Goal: Transaction & Acquisition: Download file/media

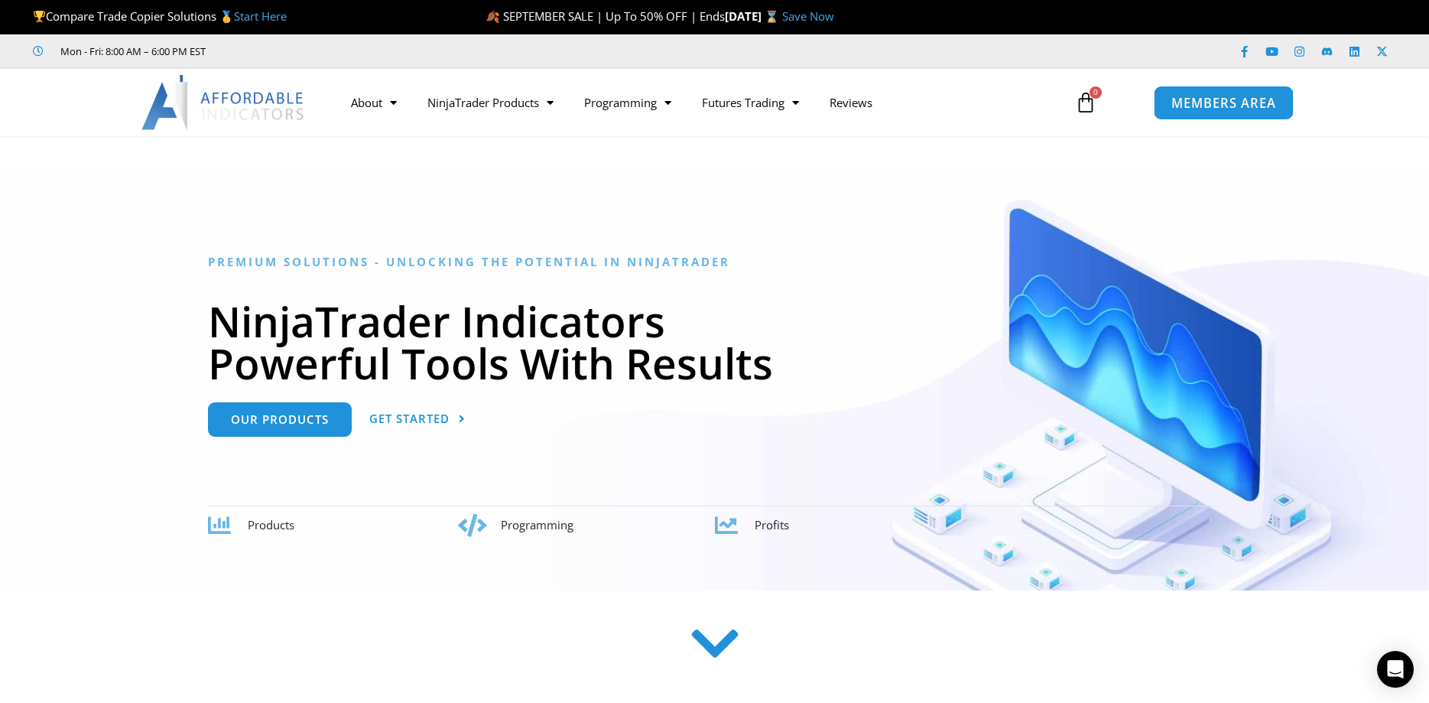
click at [1222, 96] on span "MEMBERS AREA" at bounding box center [1223, 102] width 105 height 13
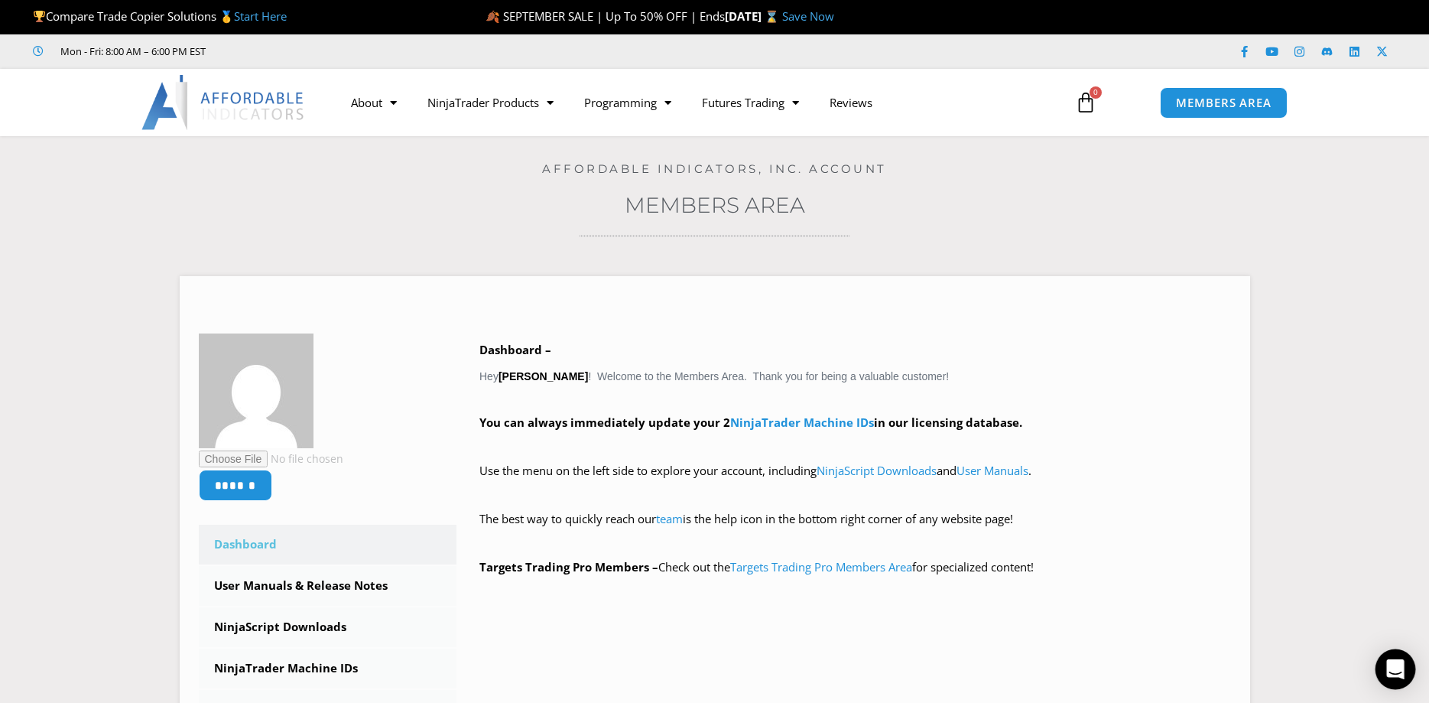
click at [1396, 665] on icon "Open Intercom Messenger" at bounding box center [1395, 669] width 18 height 20
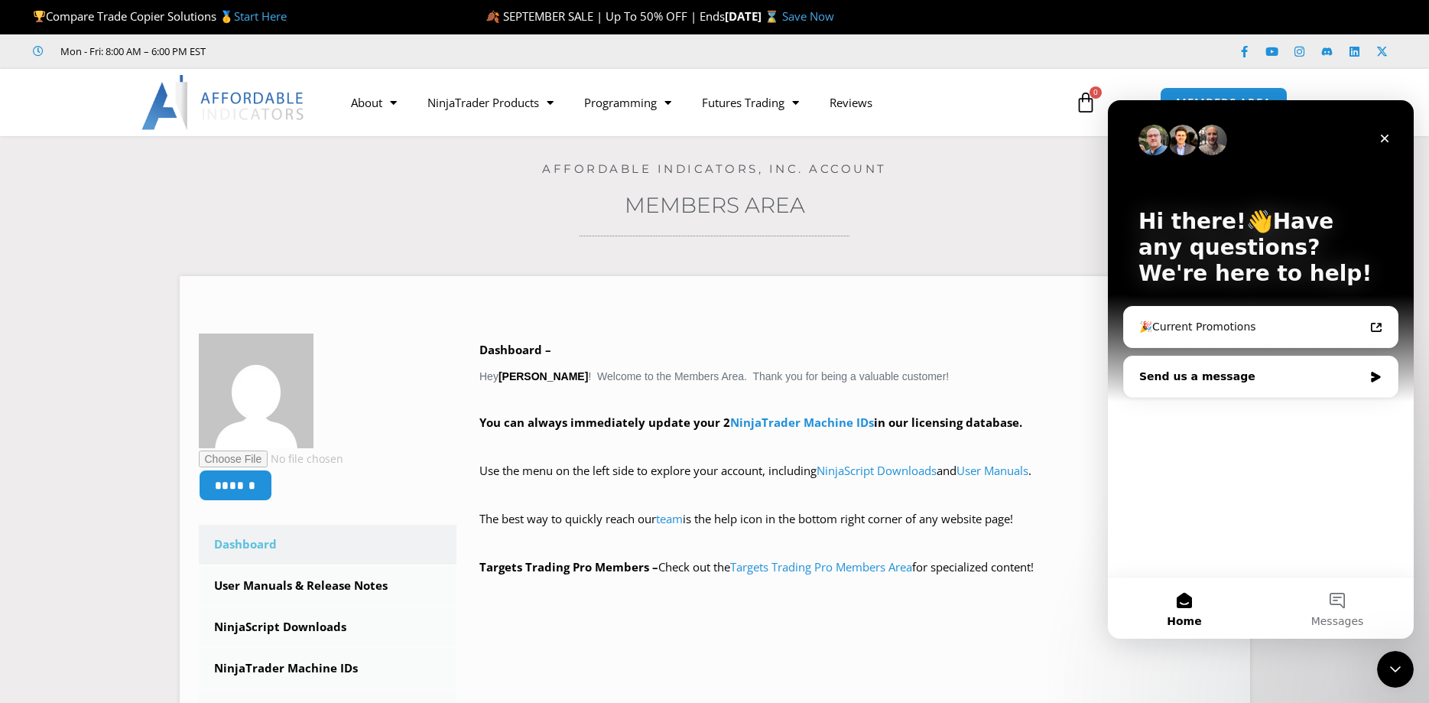
click at [1200, 384] on div "Send us a message" at bounding box center [1251, 376] width 224 height 16
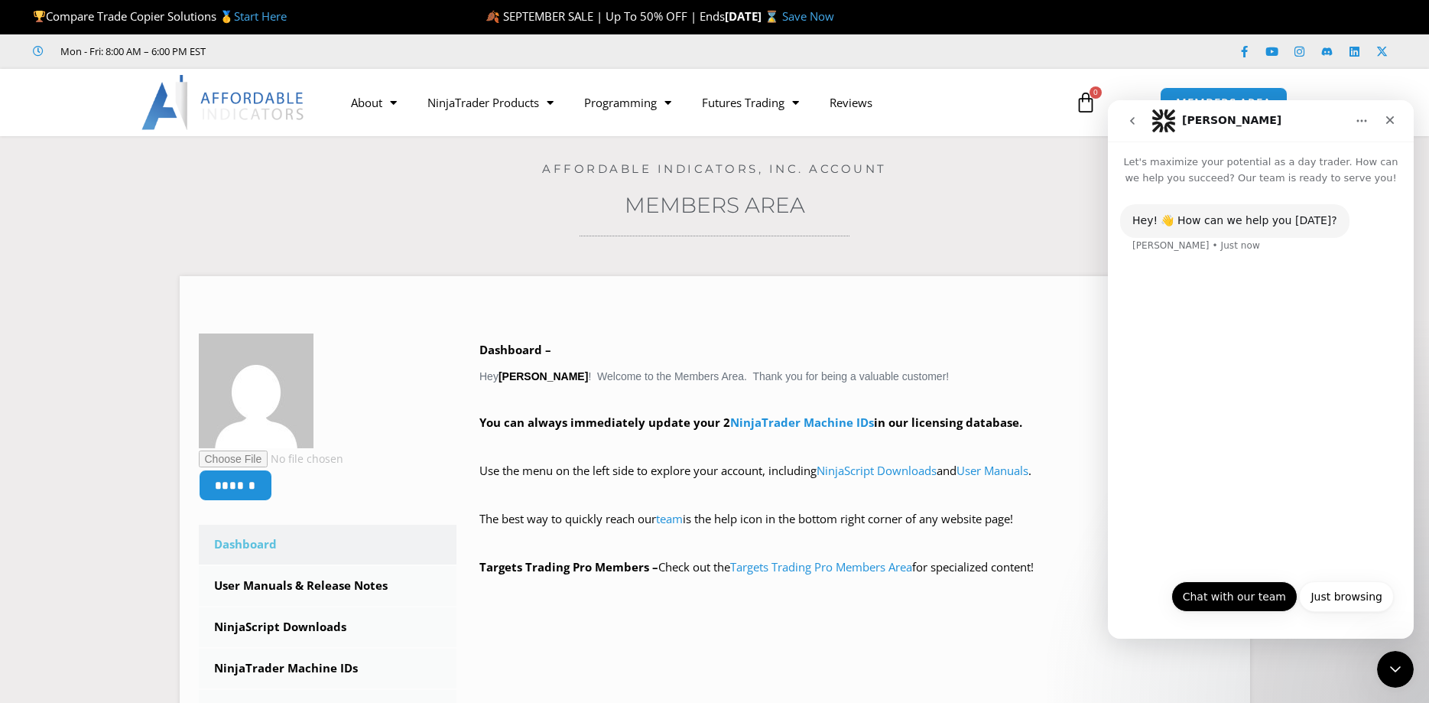
click at [1245, 587] on button "Chat with our team" at bounding box center [1234, 596] width 126 height 31
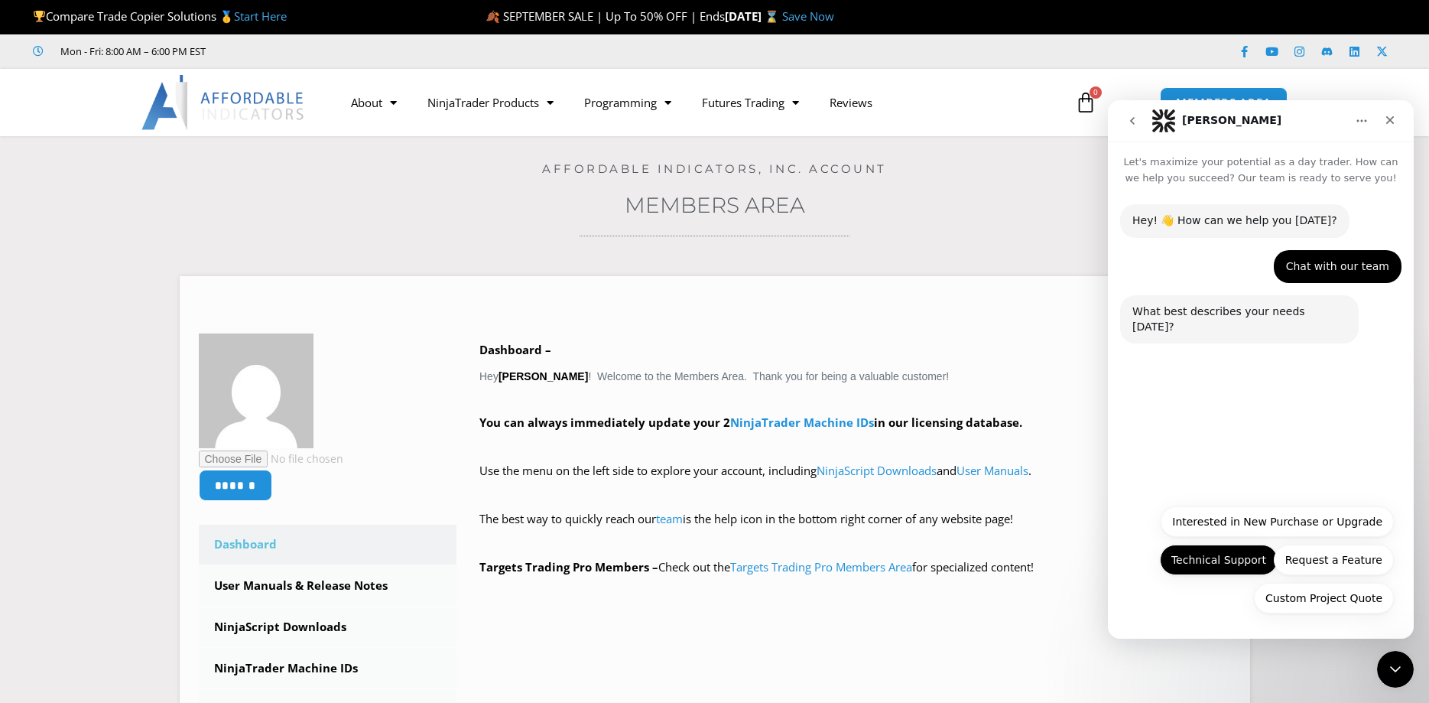
click at [1246, 566] on button "Technical Support" at bounding box center [1219, 559] width 118 height 31
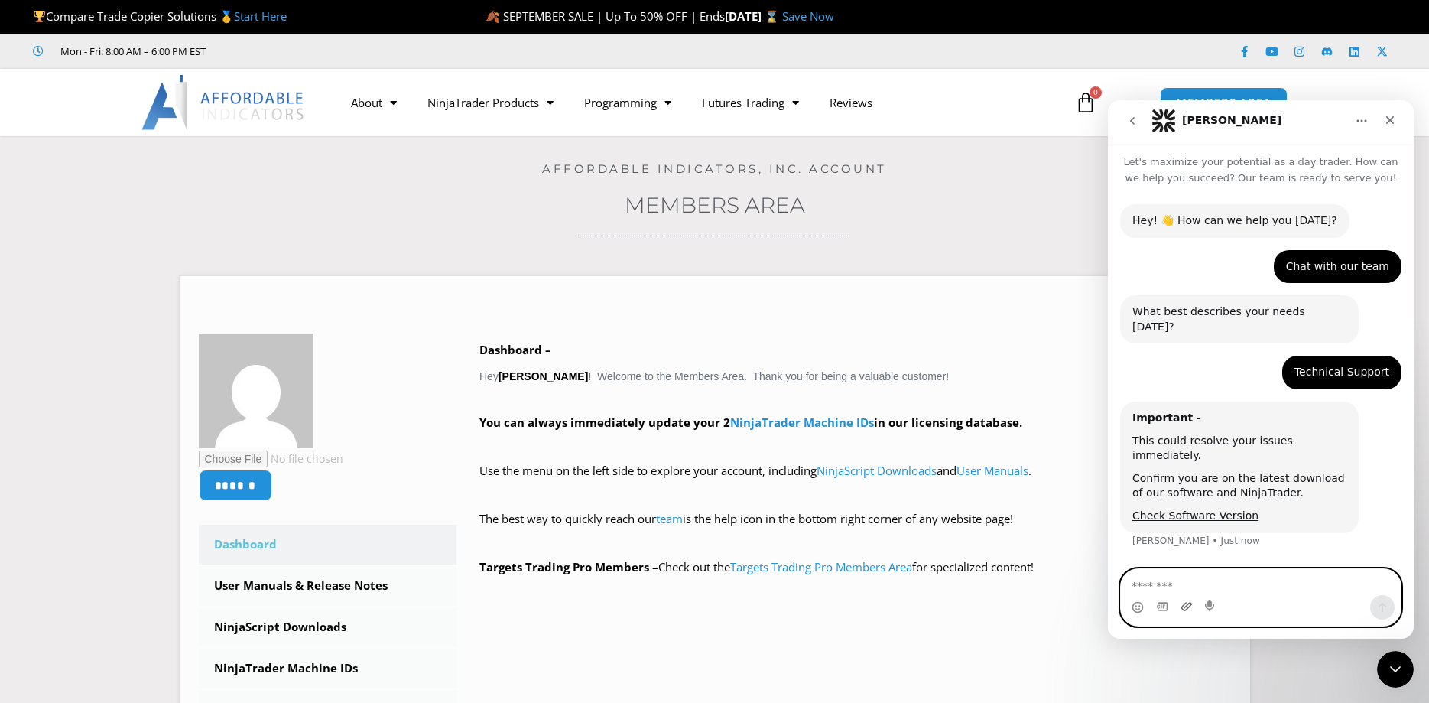
click at [1187, 605] on icon "Upload attachment" at bounding box center [1186, 606] width 12 height 12
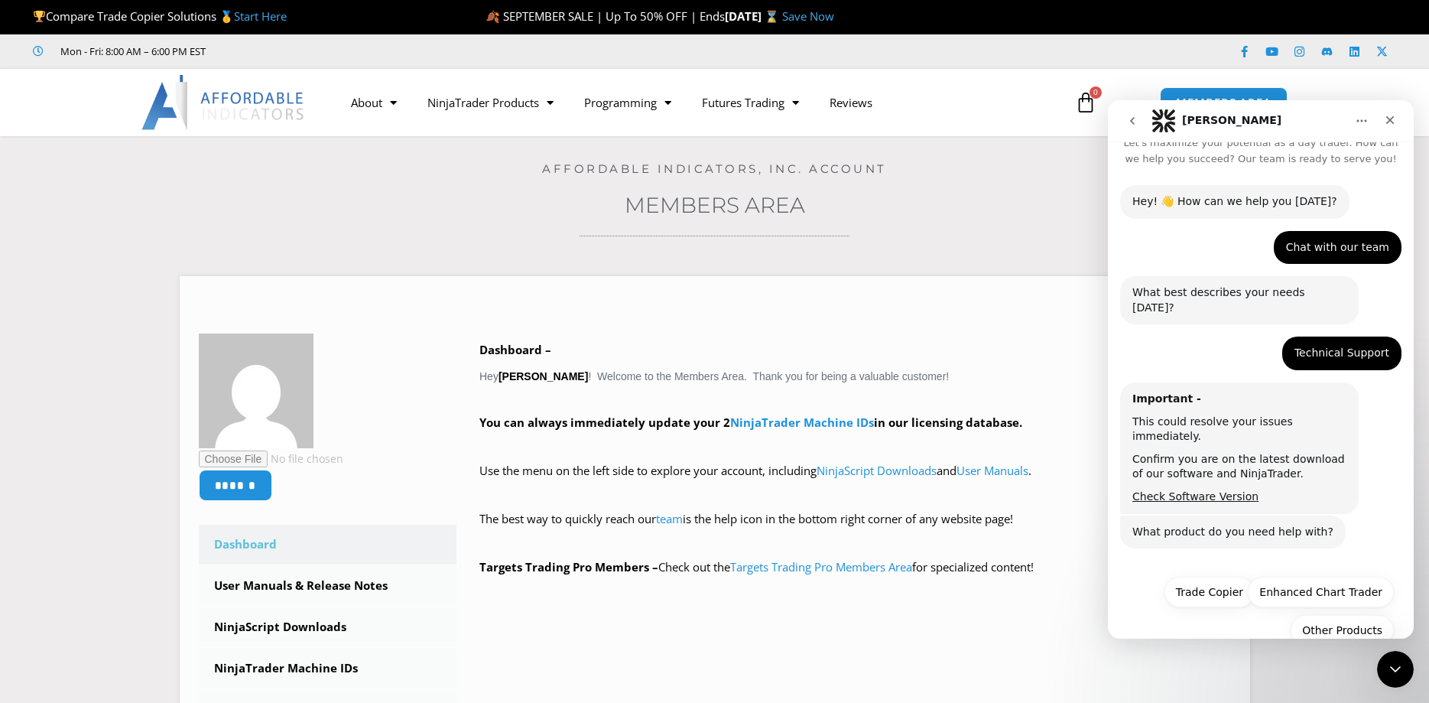
scroll to position [21, 0]
click at [1244, 574] on button "Trade Copier" at bounding box center [1209, 589] width 90 height 31
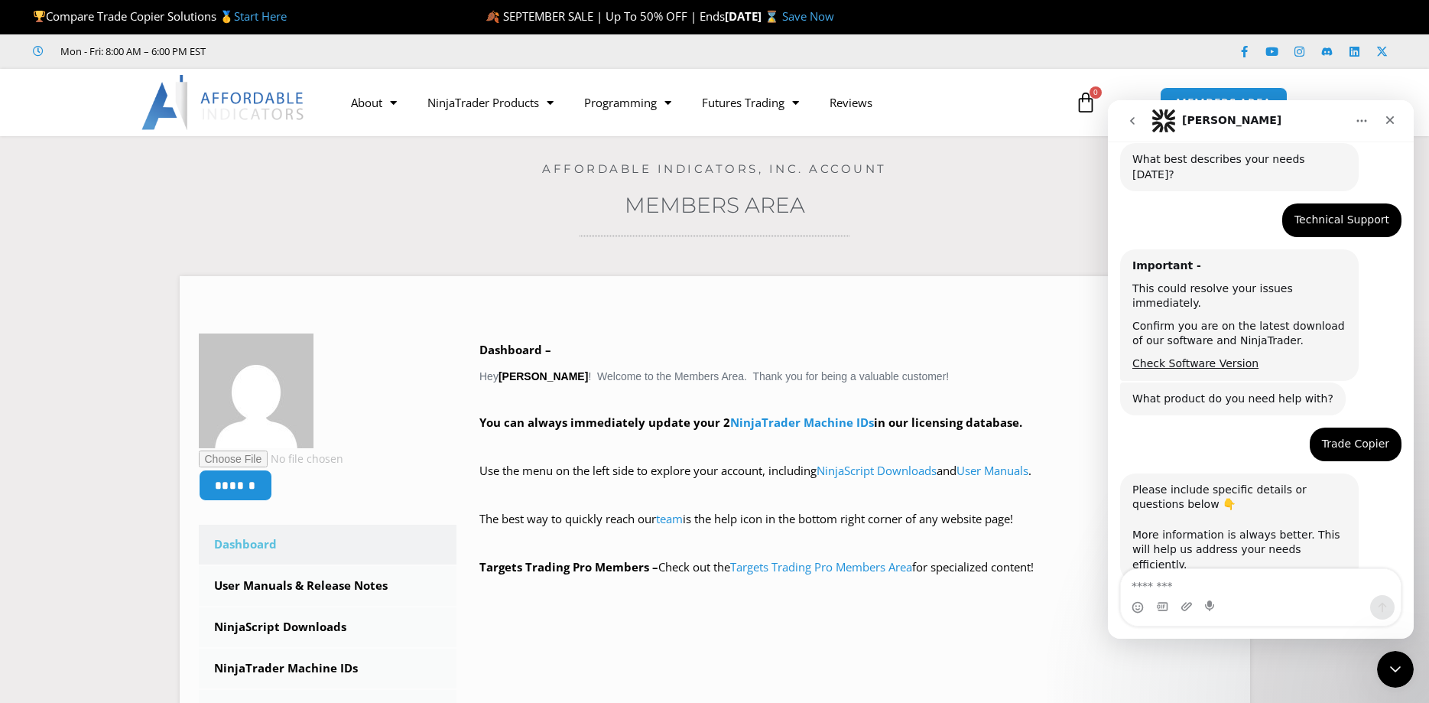
scroll to position [202, 0]
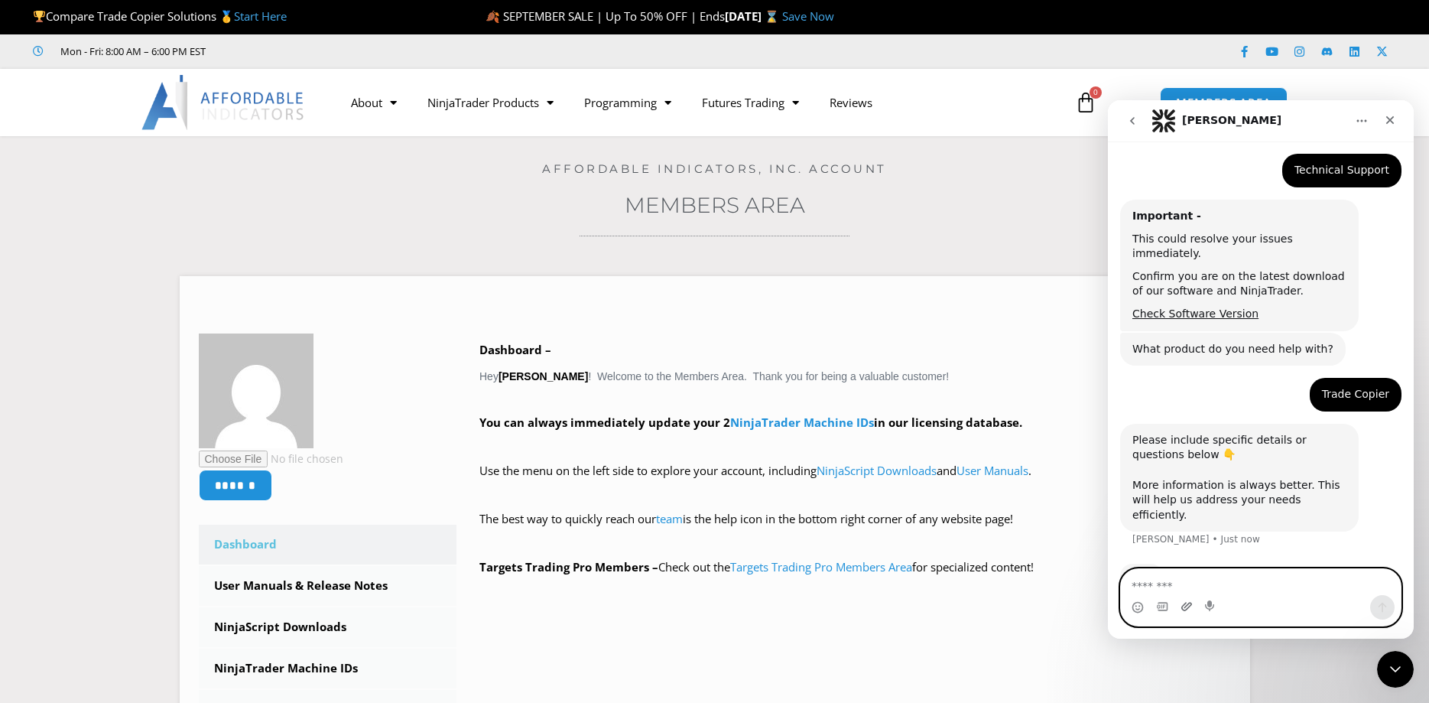
click at [1187, 602] on icon "Upload attachment" at bounding box center [1186, 606] width 12 height 12
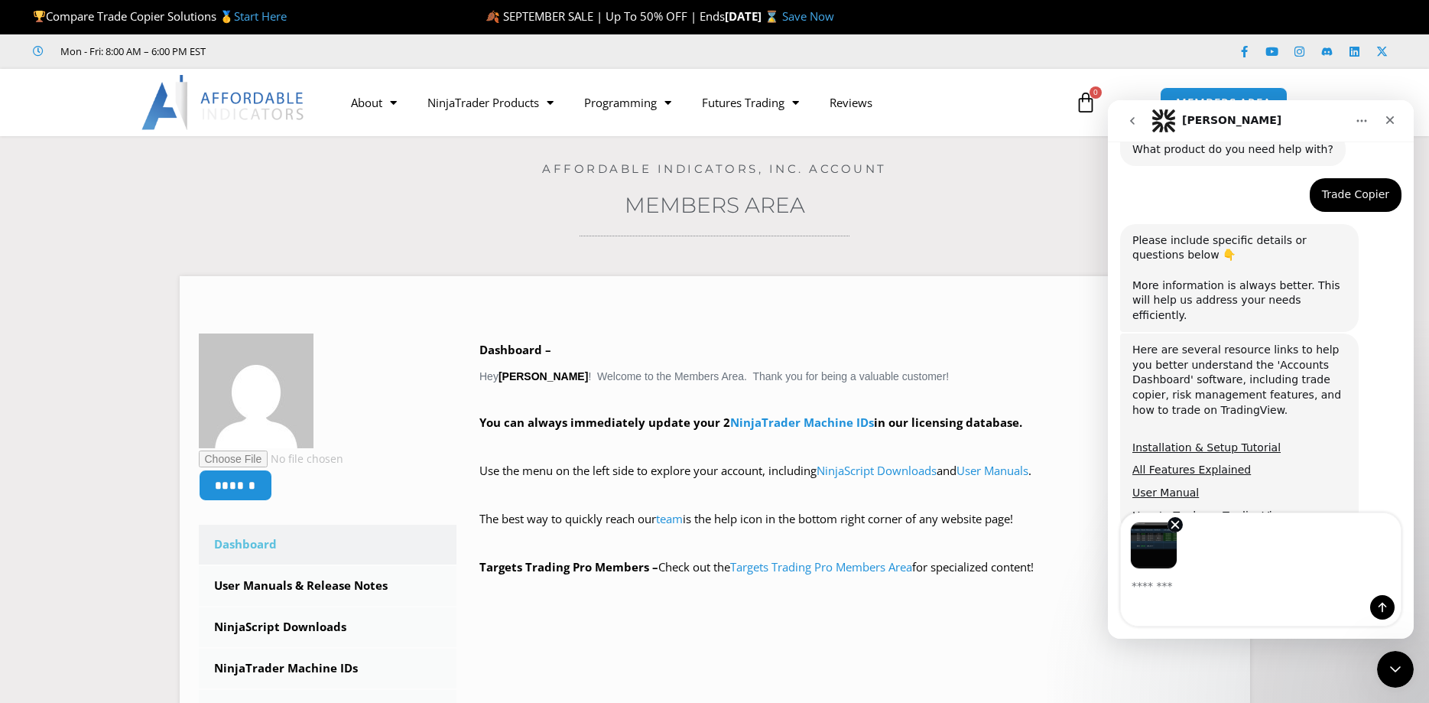
scroll to position [408, 0]
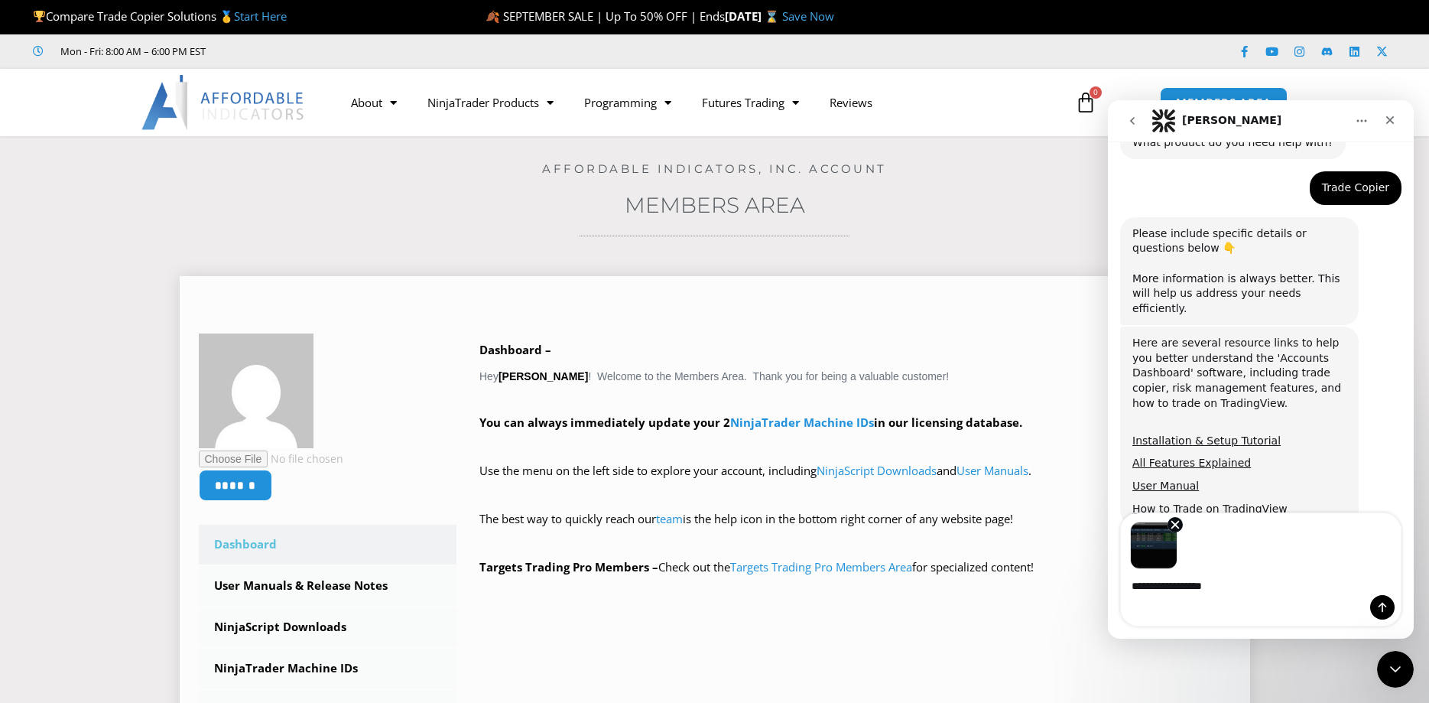
type textarea "**********"
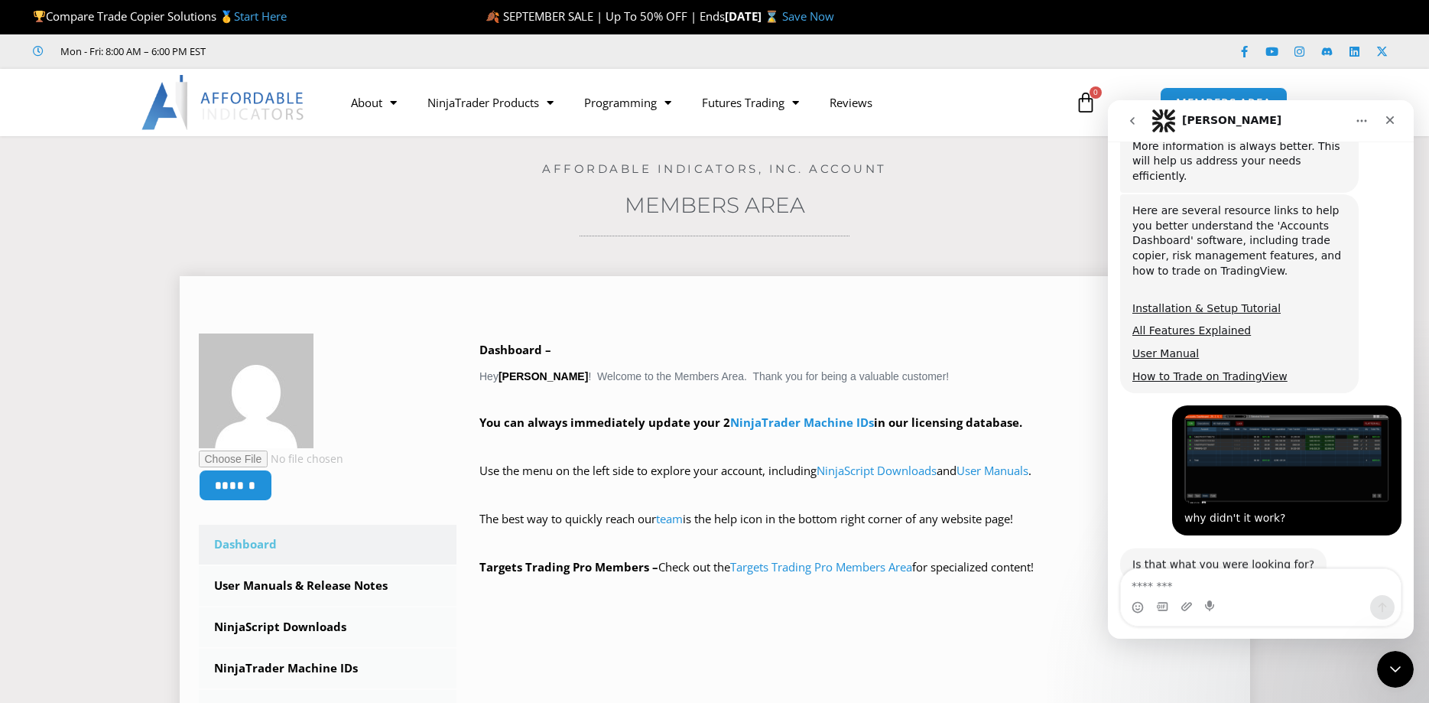
scroll to position [540, 0]
type textarea "*****"
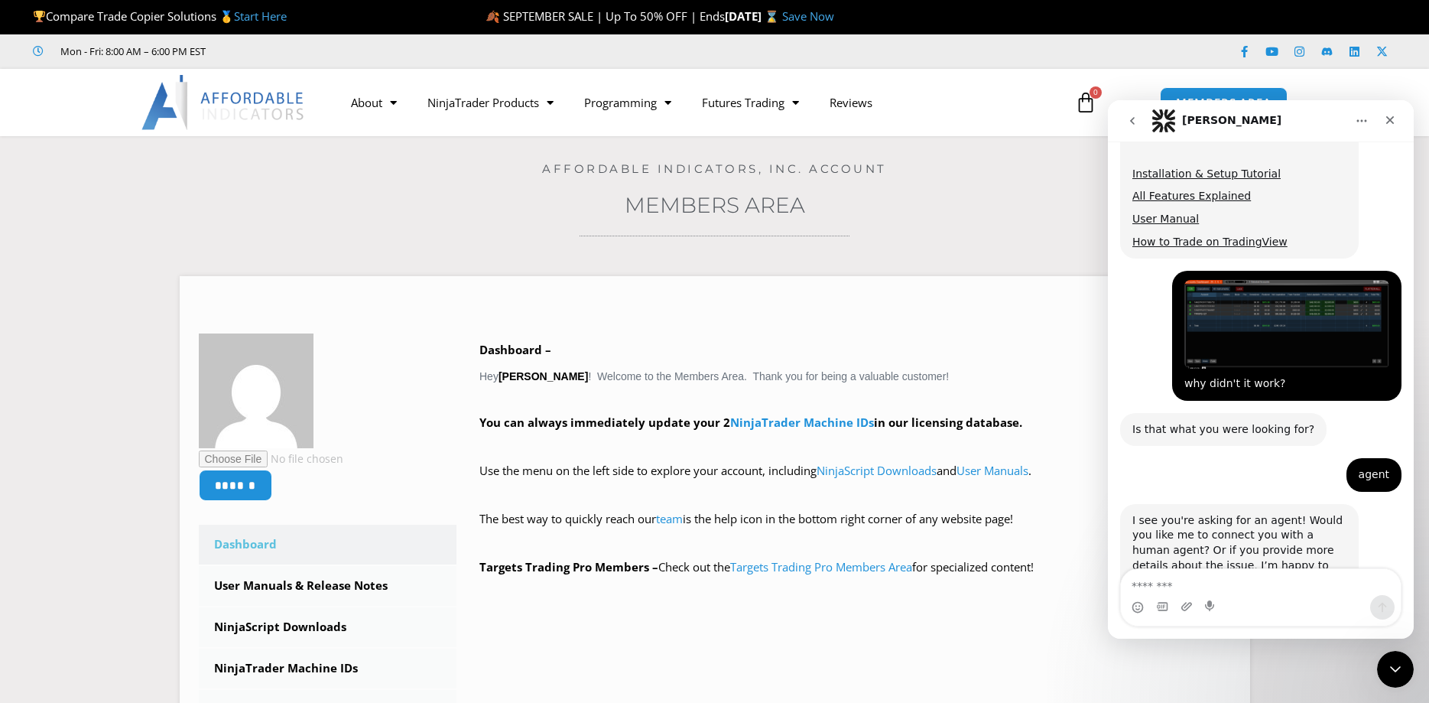
scroll to position [676, 0]
type textarea "***"
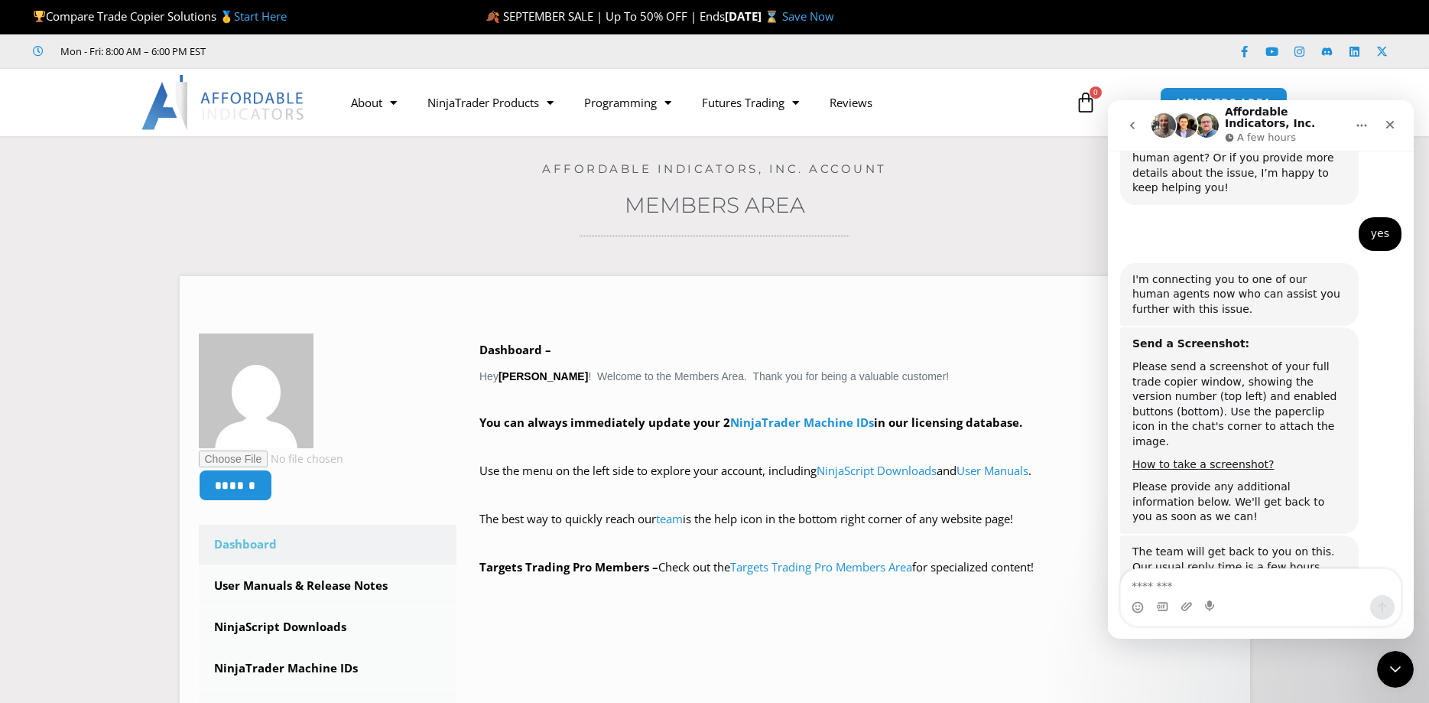
scroll to position [1079, 0]
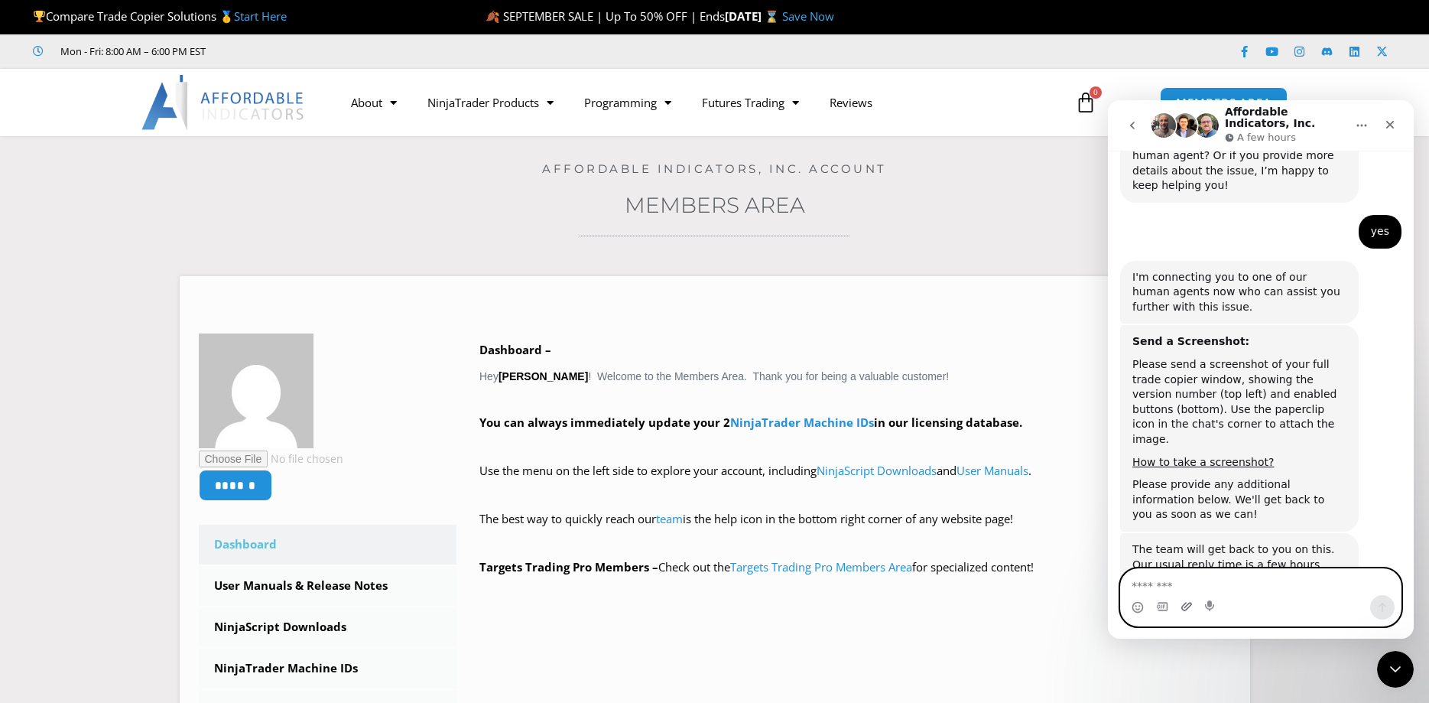
click at [1186, 607] on icon "Upload attachment" at bounding box center [1186, 606] width 12 height 12
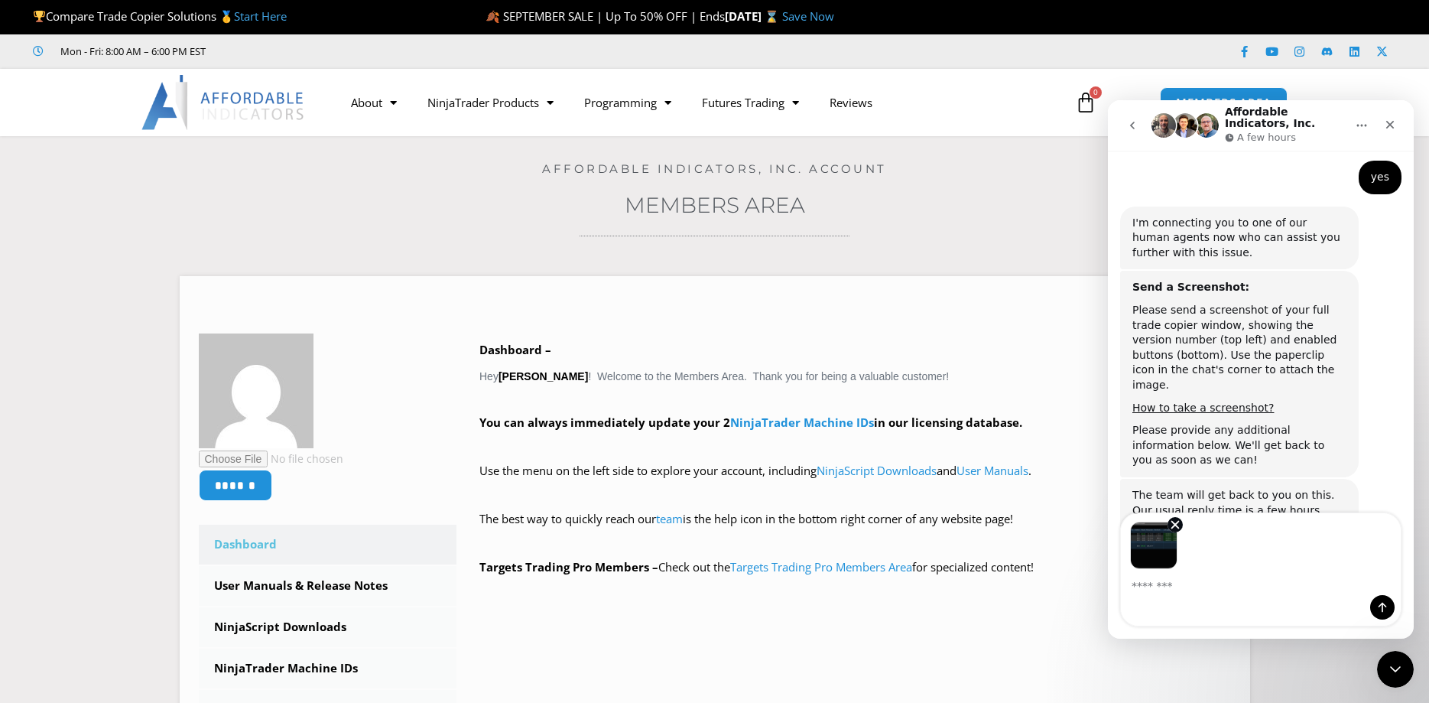
scroll to position [1134, 0]
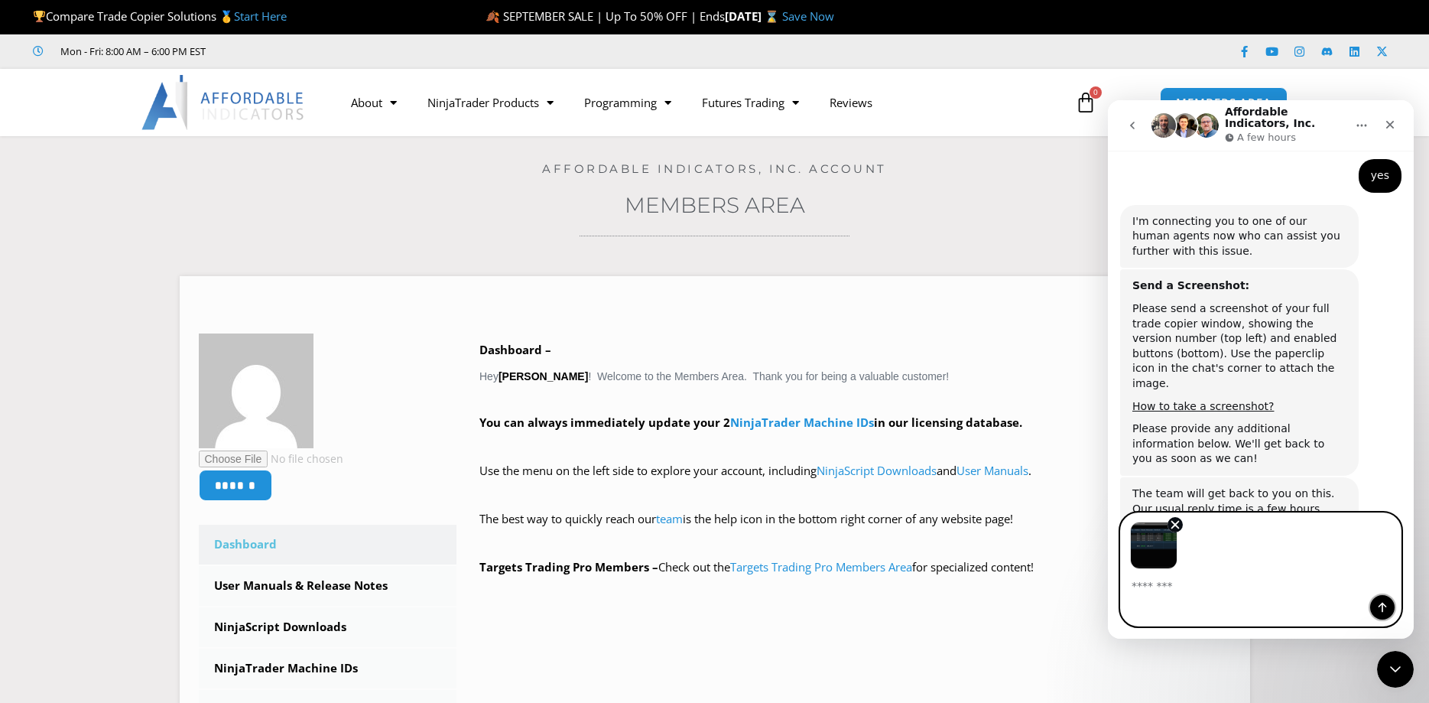
click at [1378, 608] on icon "Send a message…" at bounding box center [1382, 607] width 12 height 12
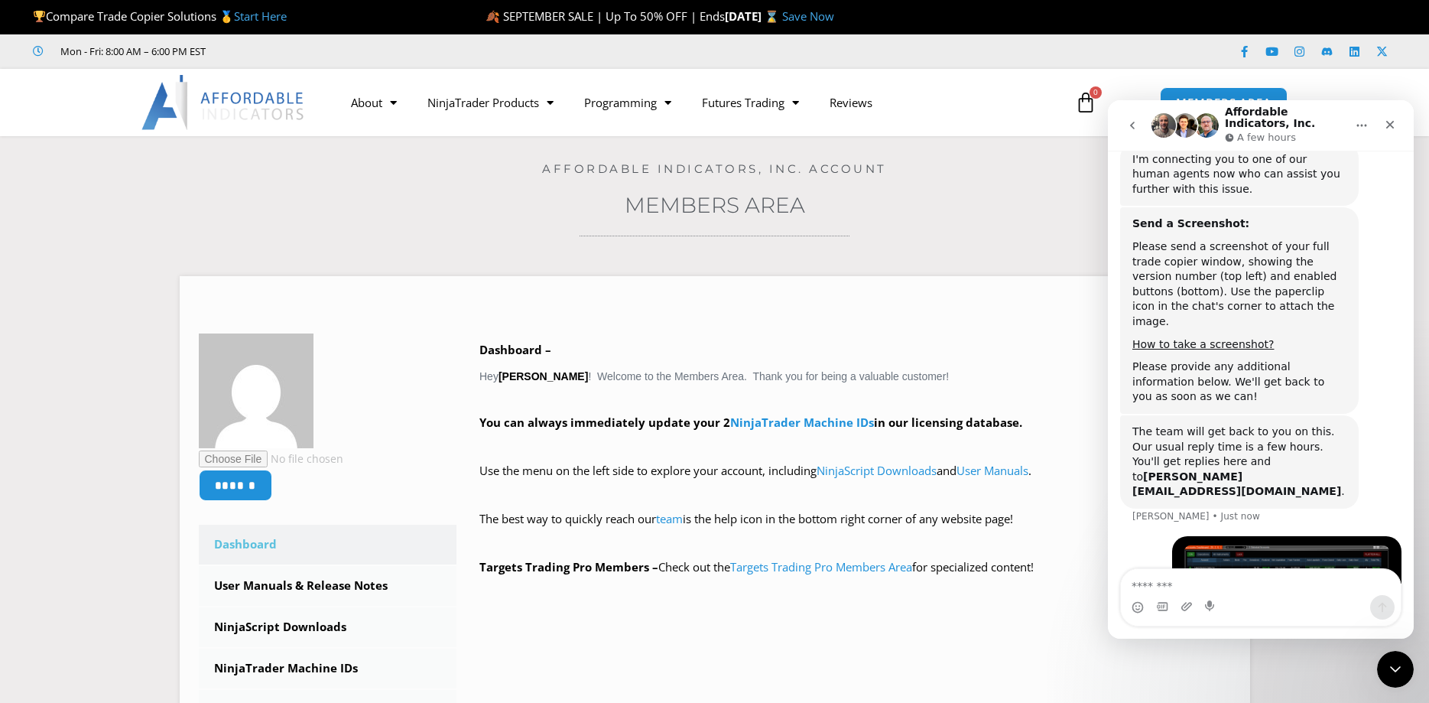
scroll to position [1197, 0]
type textarea "**********"
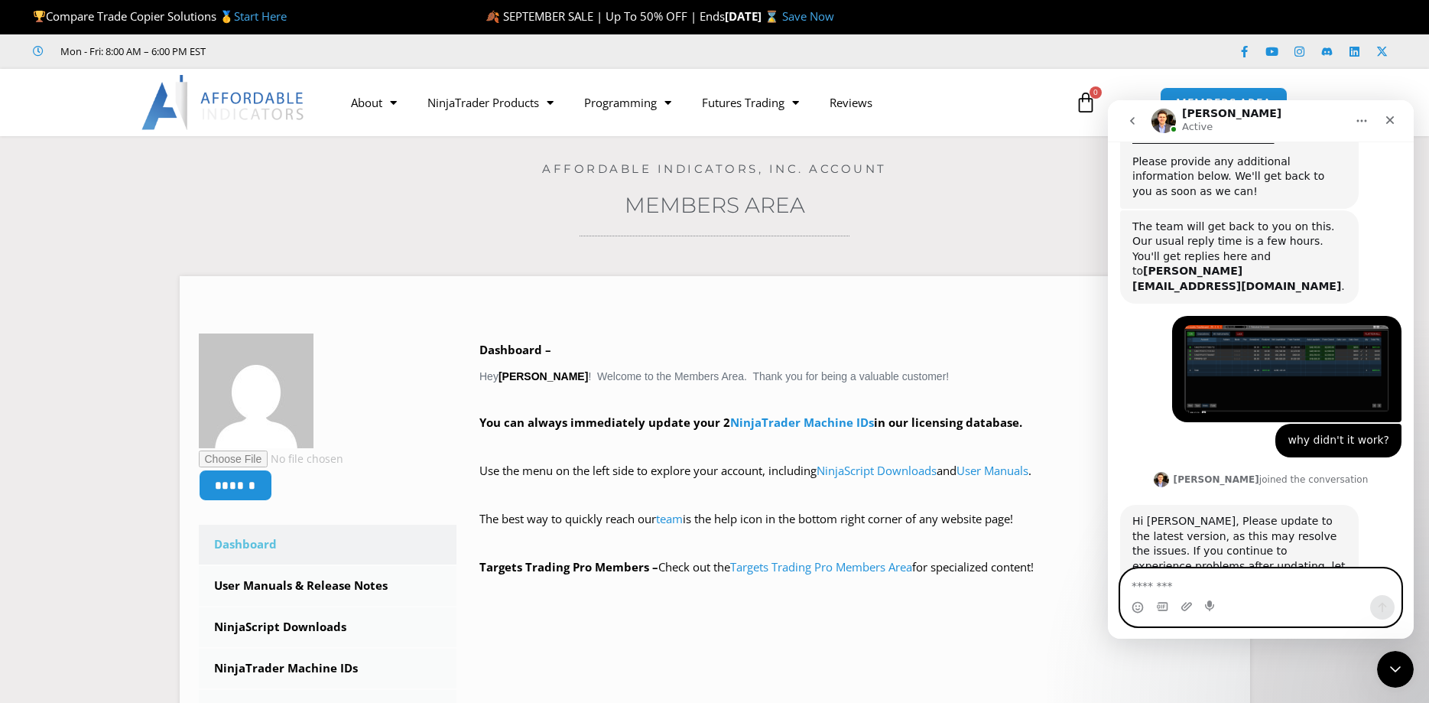
scroll to position [1394, 0]
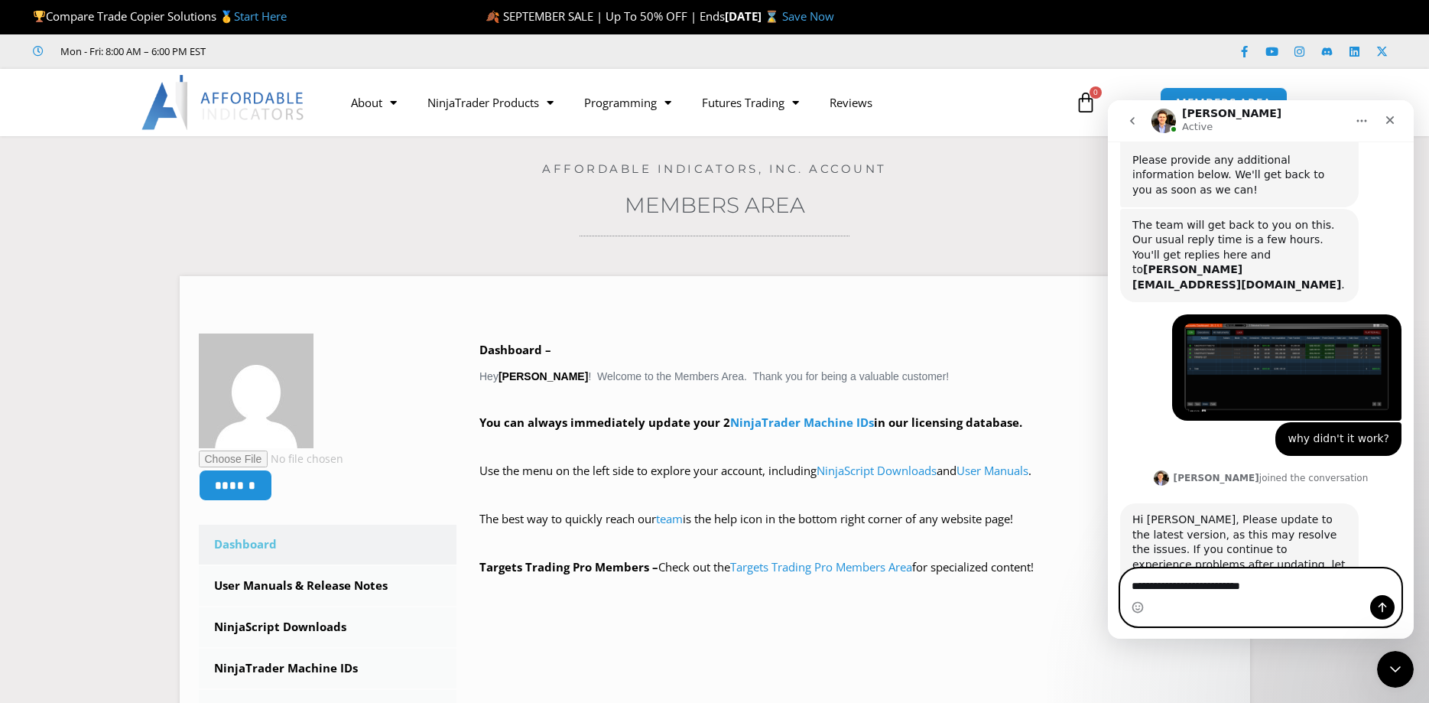
type textarea "**********"
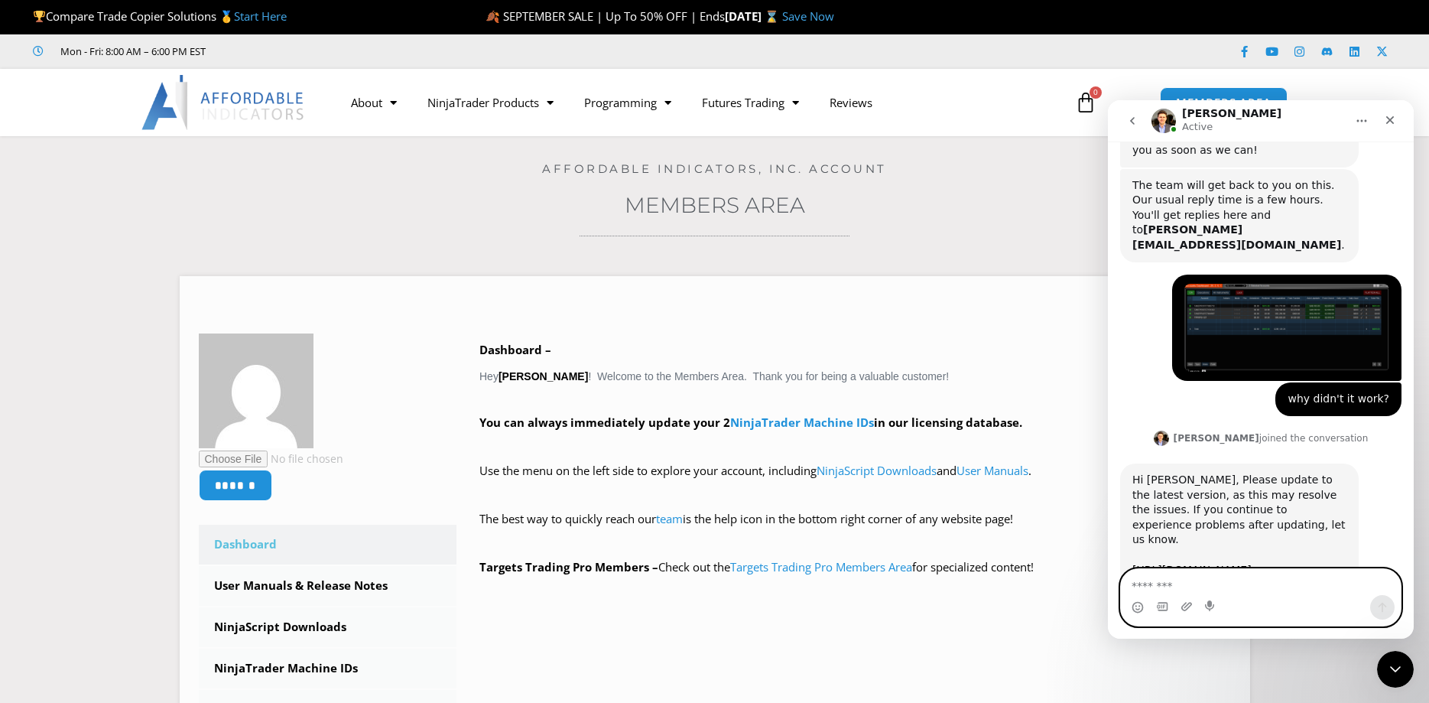
scroll to position [1439, 0]
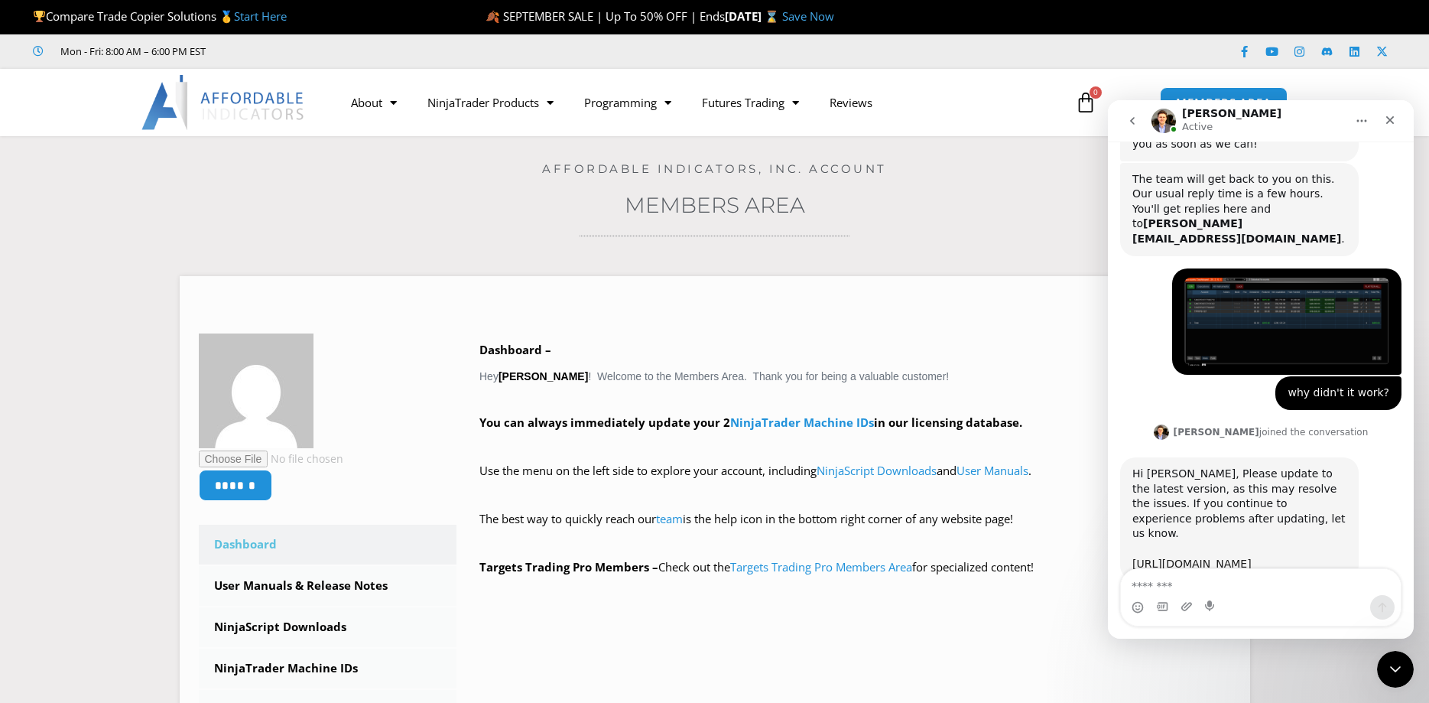
click at [1251, 557] on link "https://affordableindicators.com/members-area/downloads/" at bounding box center [1191, 563] width 119 height 12
click at [1175, 557] on link "https://affordableindicators.com/members-area/downloads/" at bounding box center [1191, 563] width 119 height 12
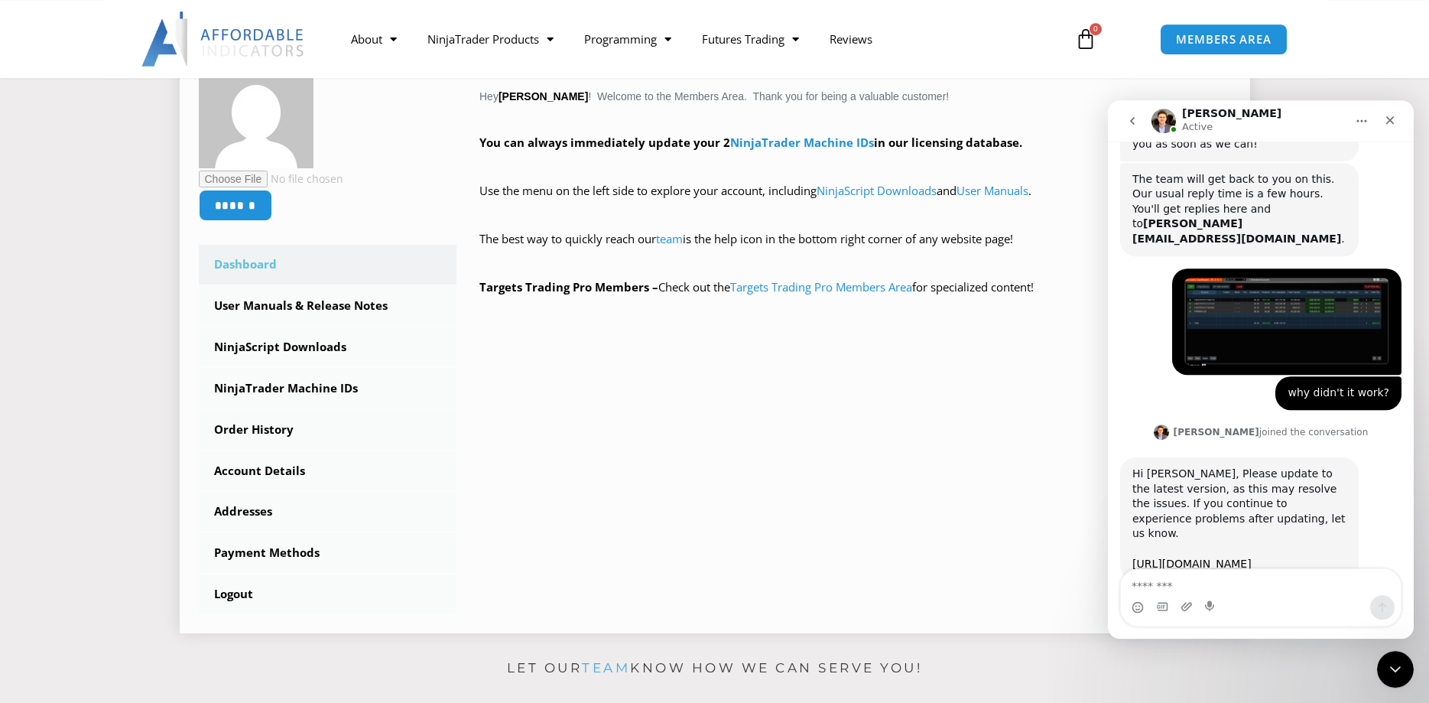
scroll to position [312, 0]
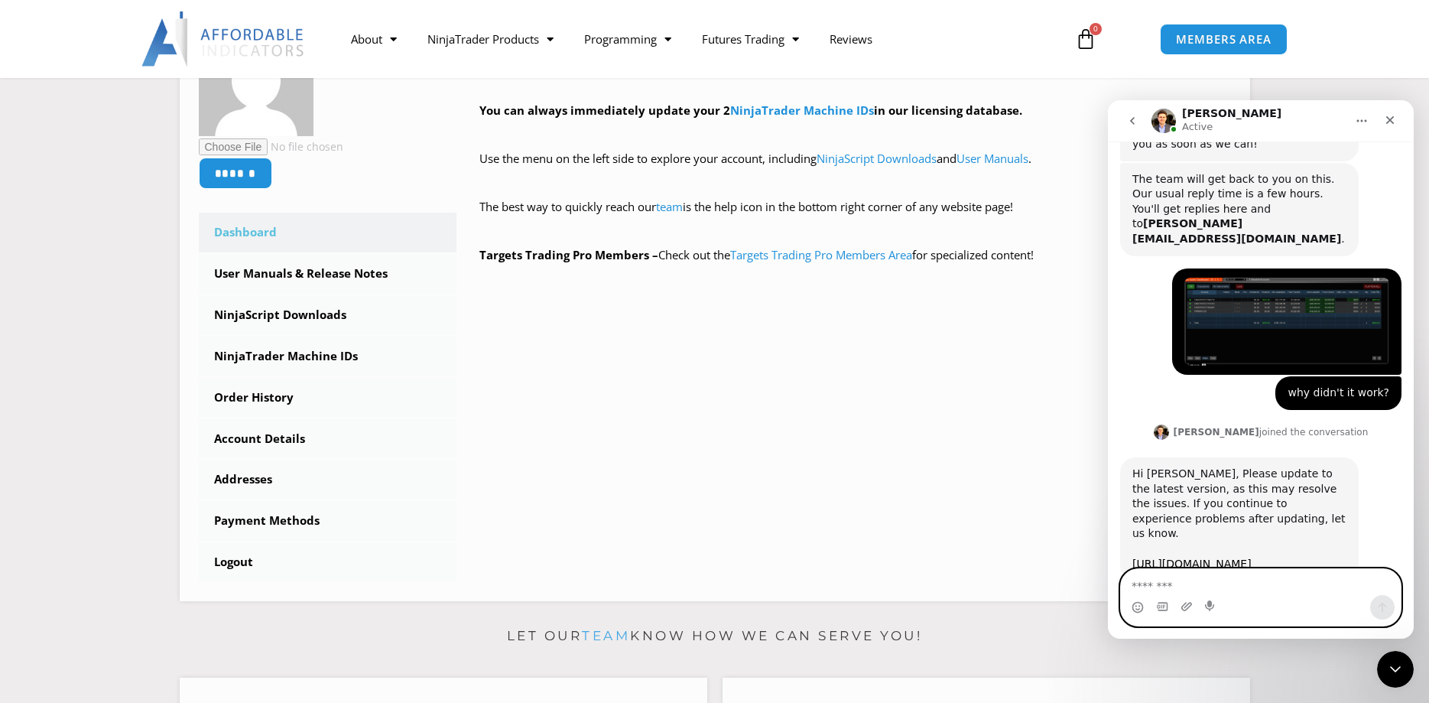
click at [1167, 580] on textarea "Message…" at bounding box center [1261, 582] width 280 height 26
type textarea "**********"
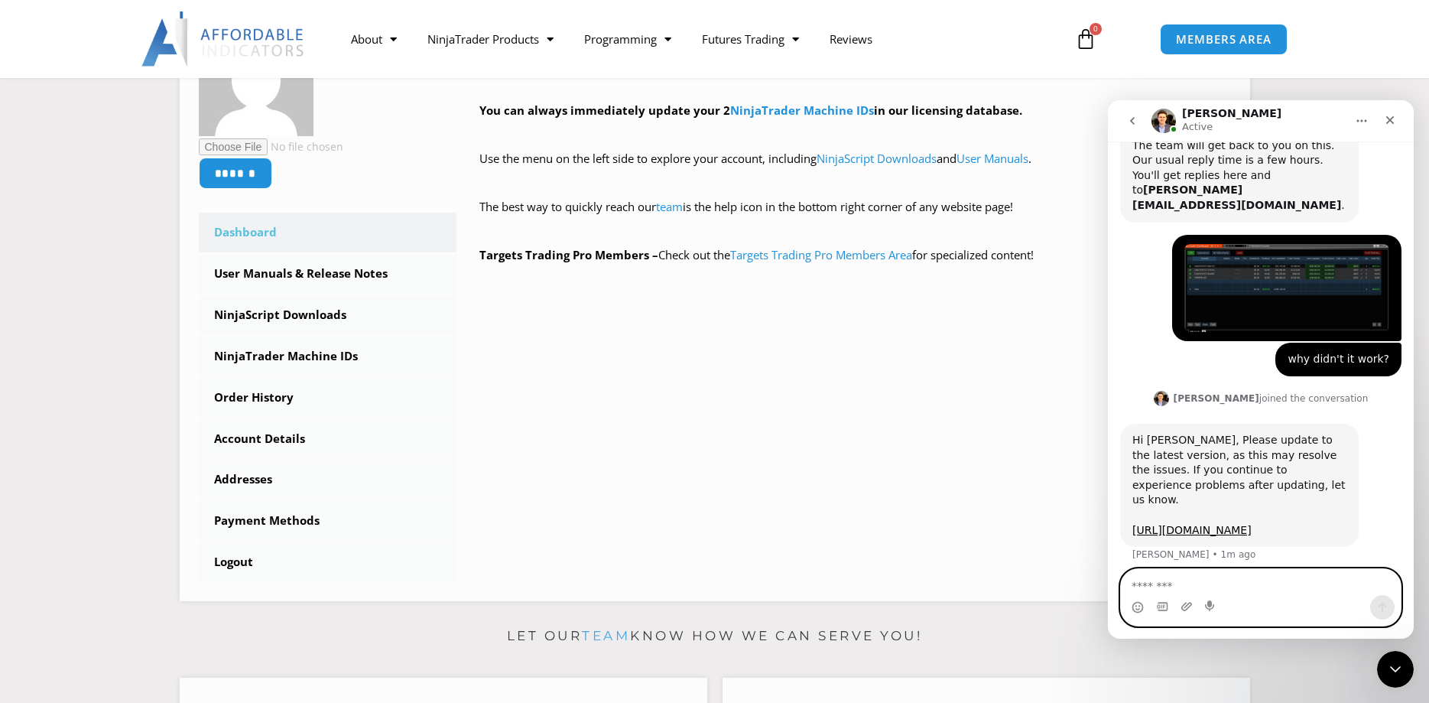
scroll to position [1474, 0]
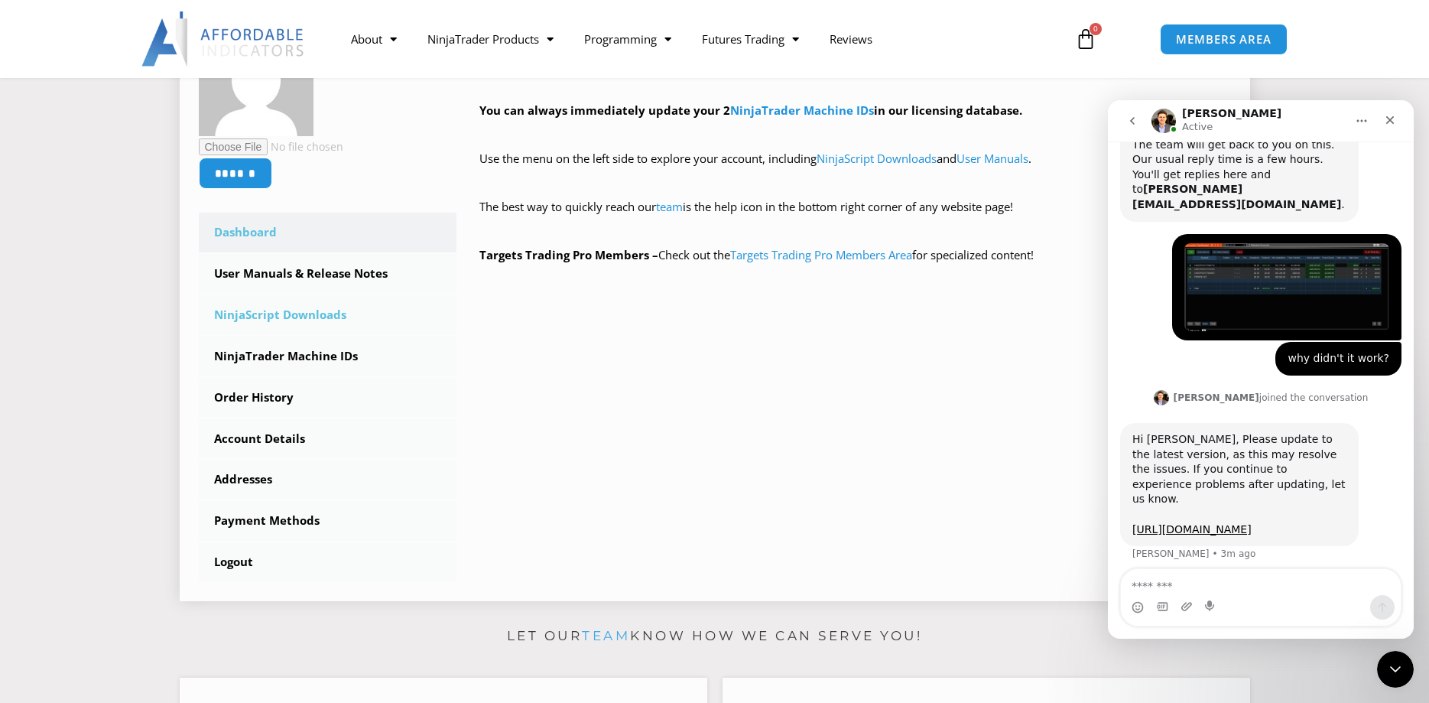
click at [306, 316] on link "NinjaScript Downloads" at bounding box center [328, 315] width 258 height 40
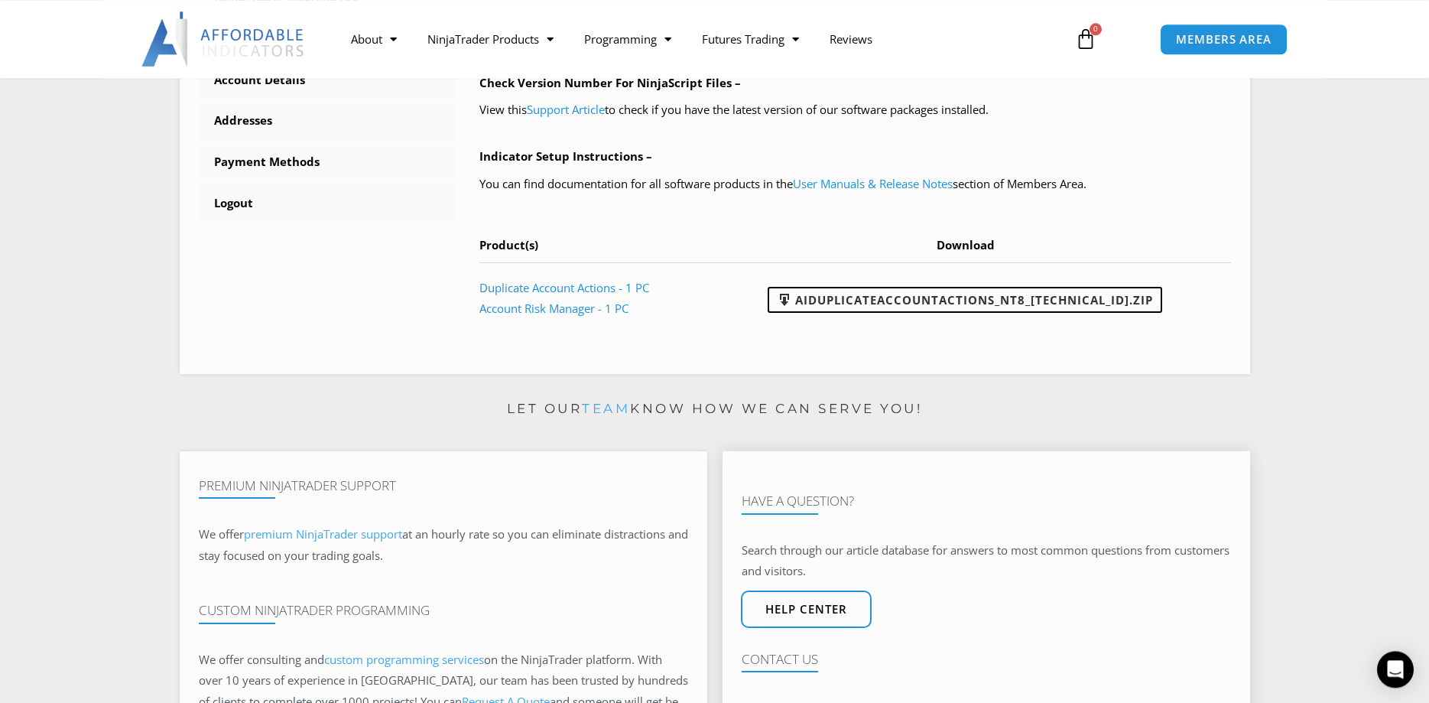
scroll to position [624, 0]
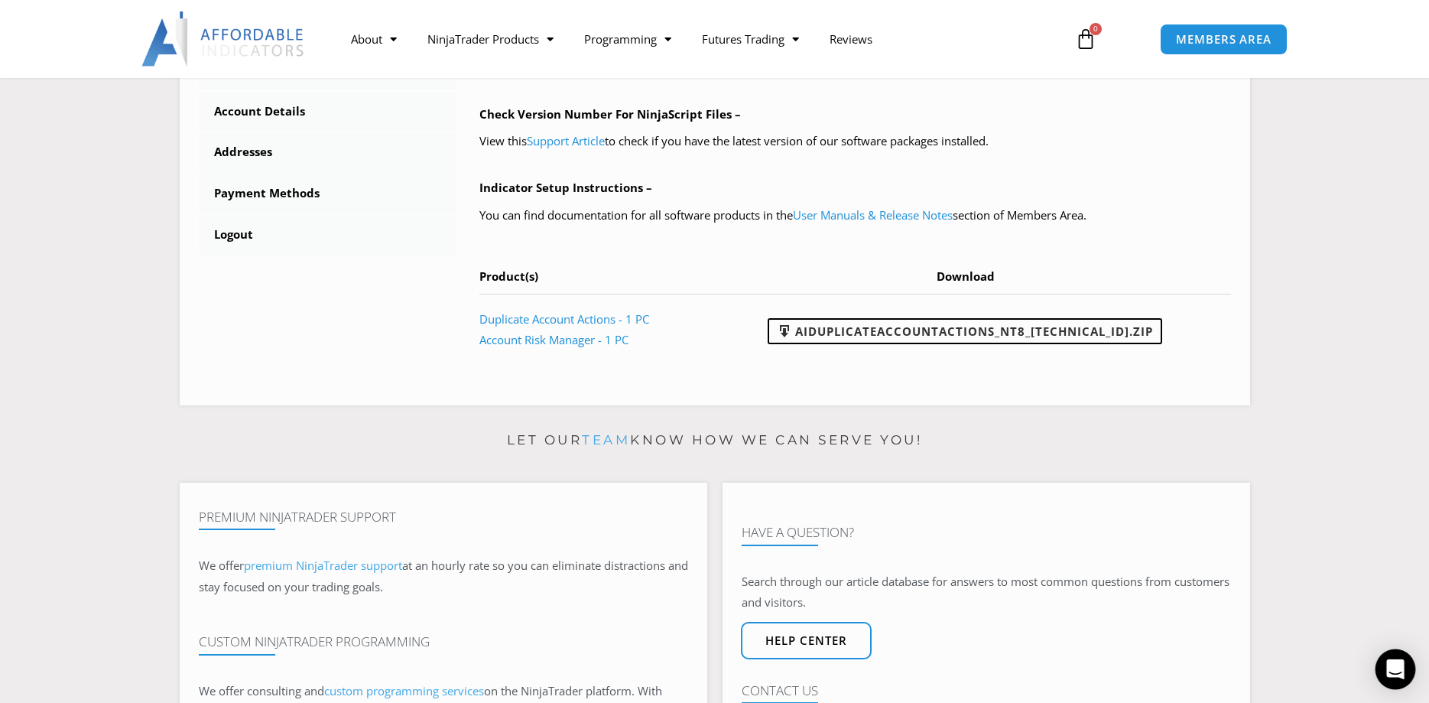
click at [1396, 666] on icon "Open Intercom Messenger" at bounding box center [1395, 669] width 18 height 20
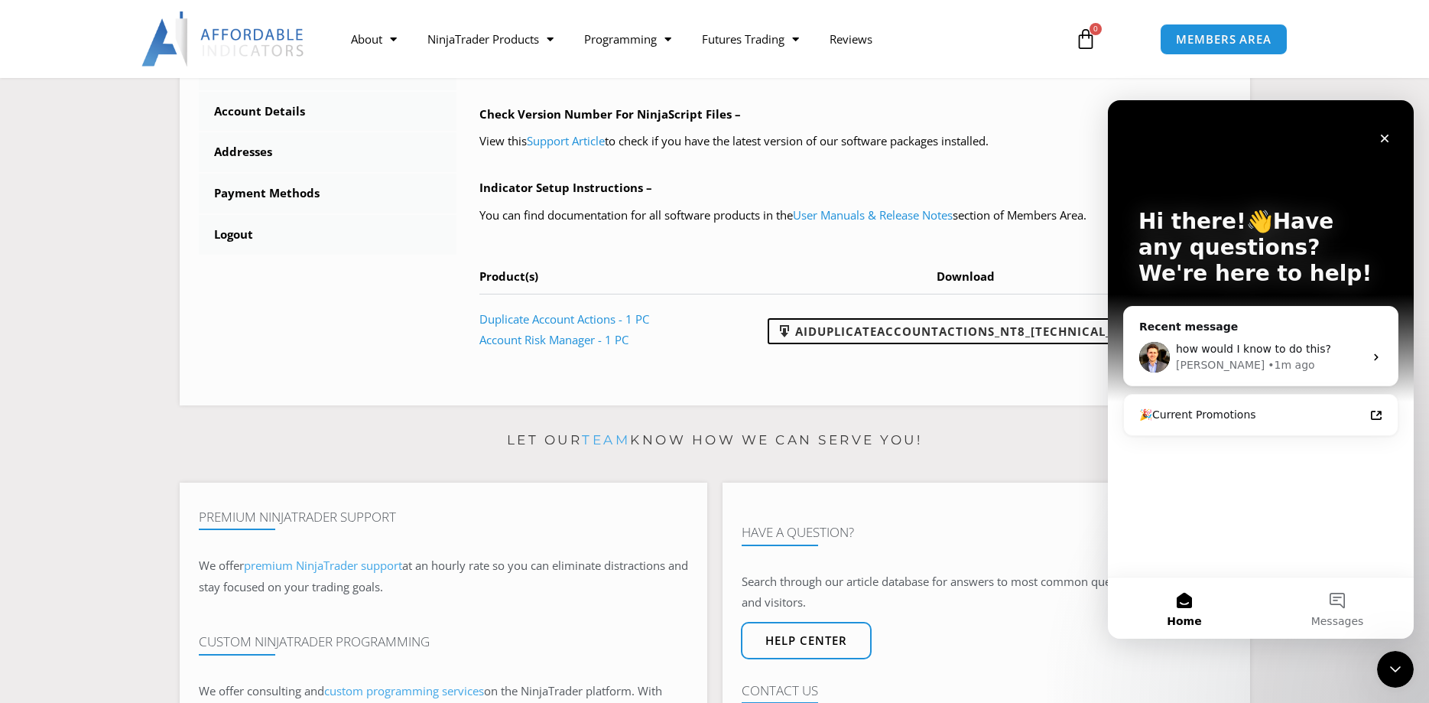
scroll to position [0, 0]
click at [1287, 351] on span "how would I know to do this?" at bounding box center [1253, 348] width 155 height 12
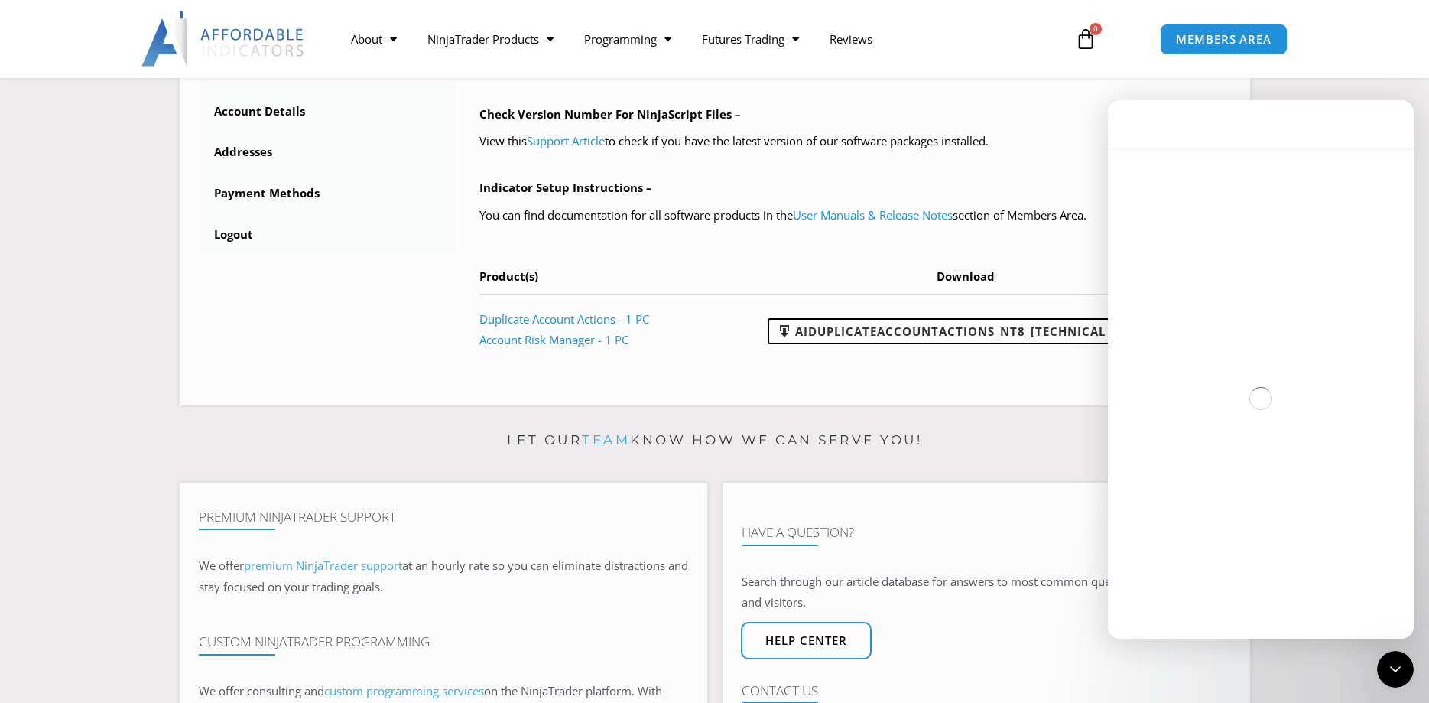
scroll to position [1474, 0]
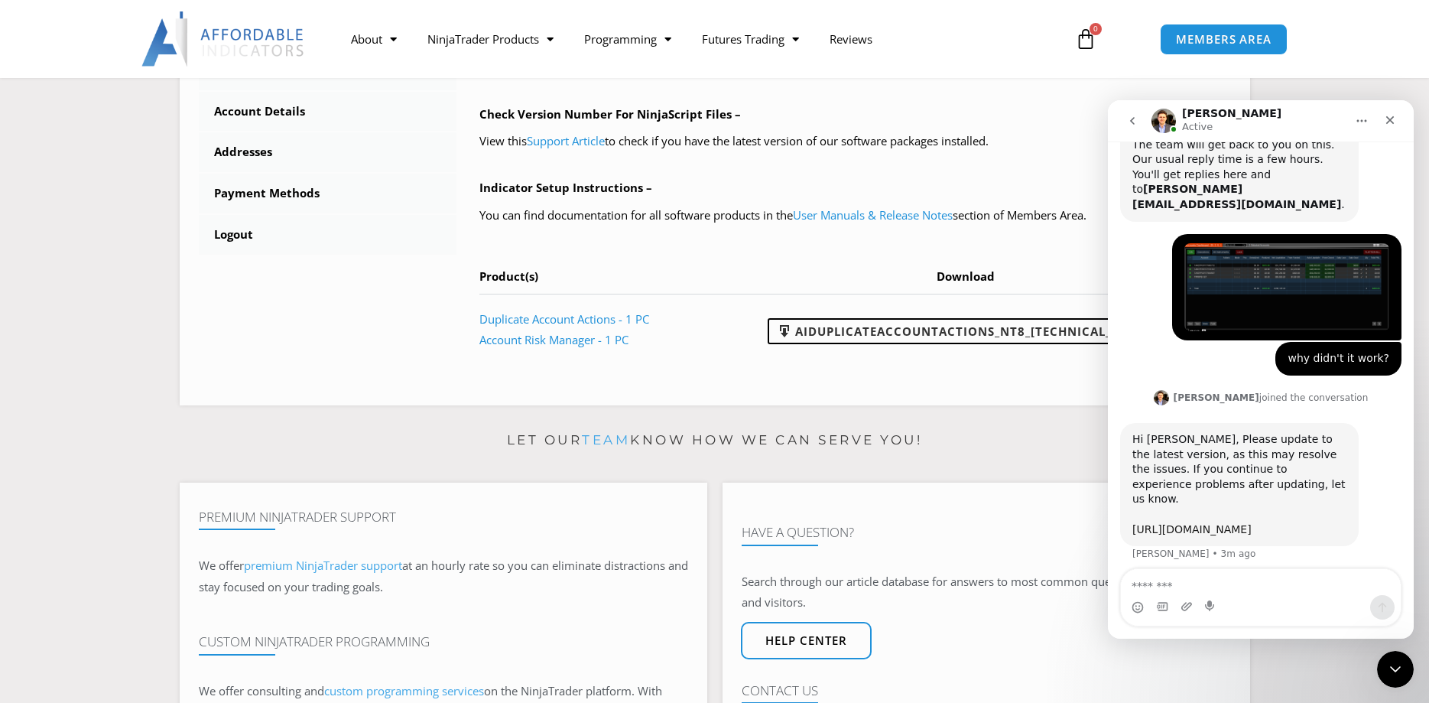
click at [1246, 523] on link "https://affordableindicators.com/members-area/downloads/" at bounding box center [1191, 529] width 119 height 12
click at [610, 318] on link "Duplicate Account Actions - 1 PC" at bounding box center [564, 318] width 170 height 15
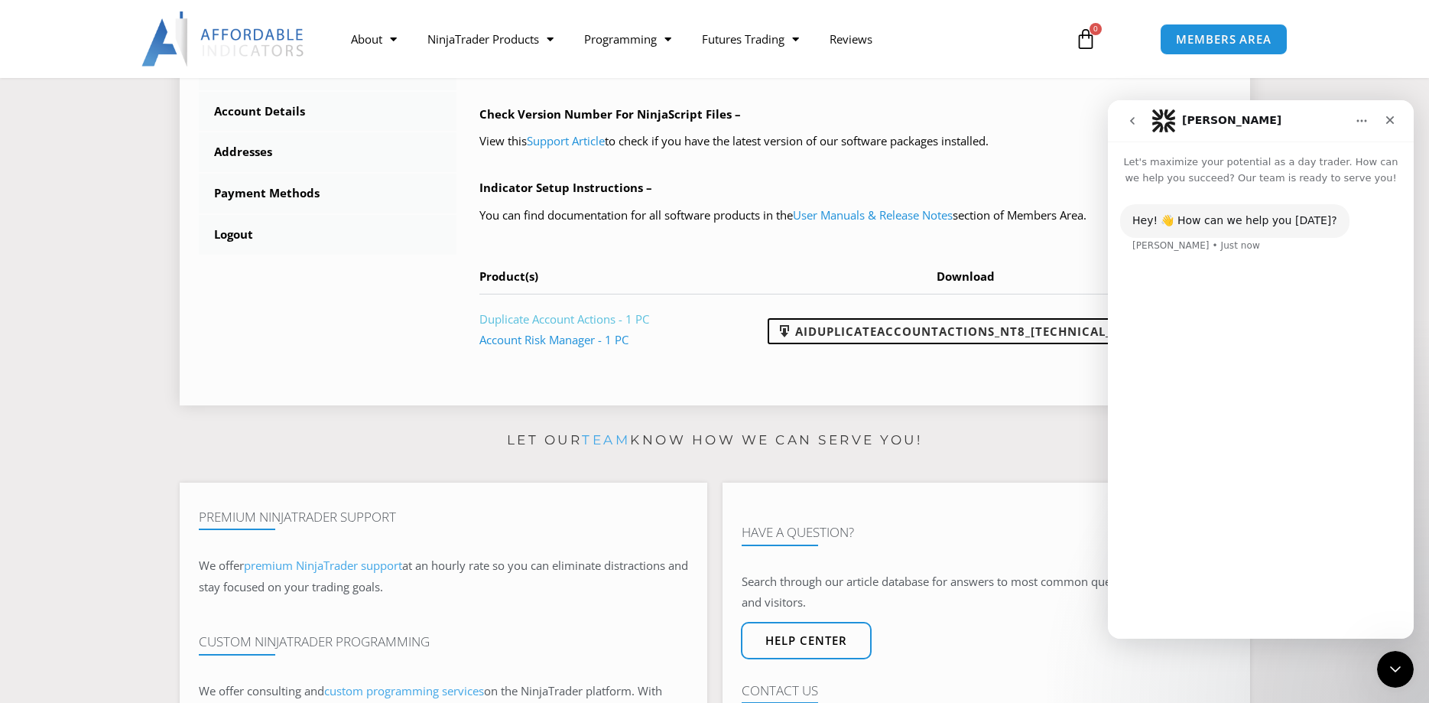
scroll to position [0, 0]
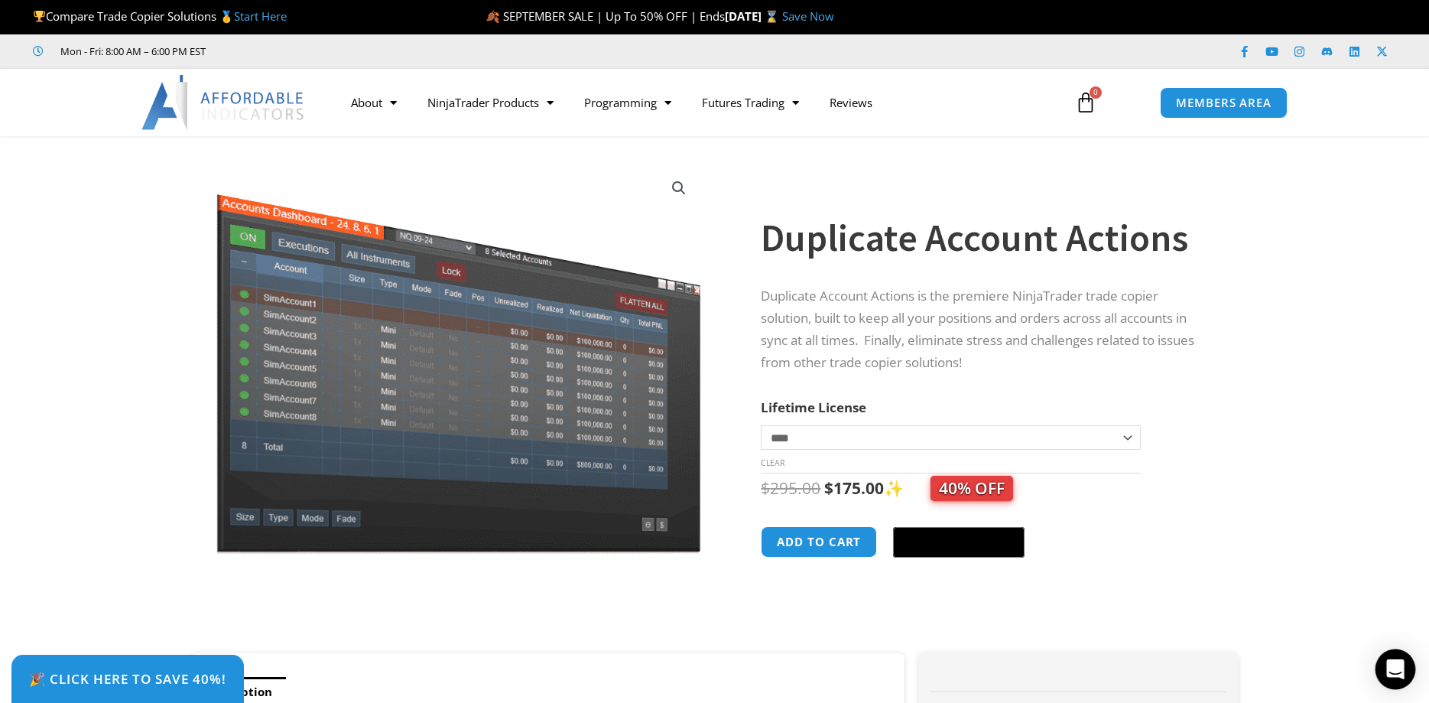
click at [1387, 663] on icon "Open Intercom Messenger" at bounding box center [1395, 669] width 20 height 20
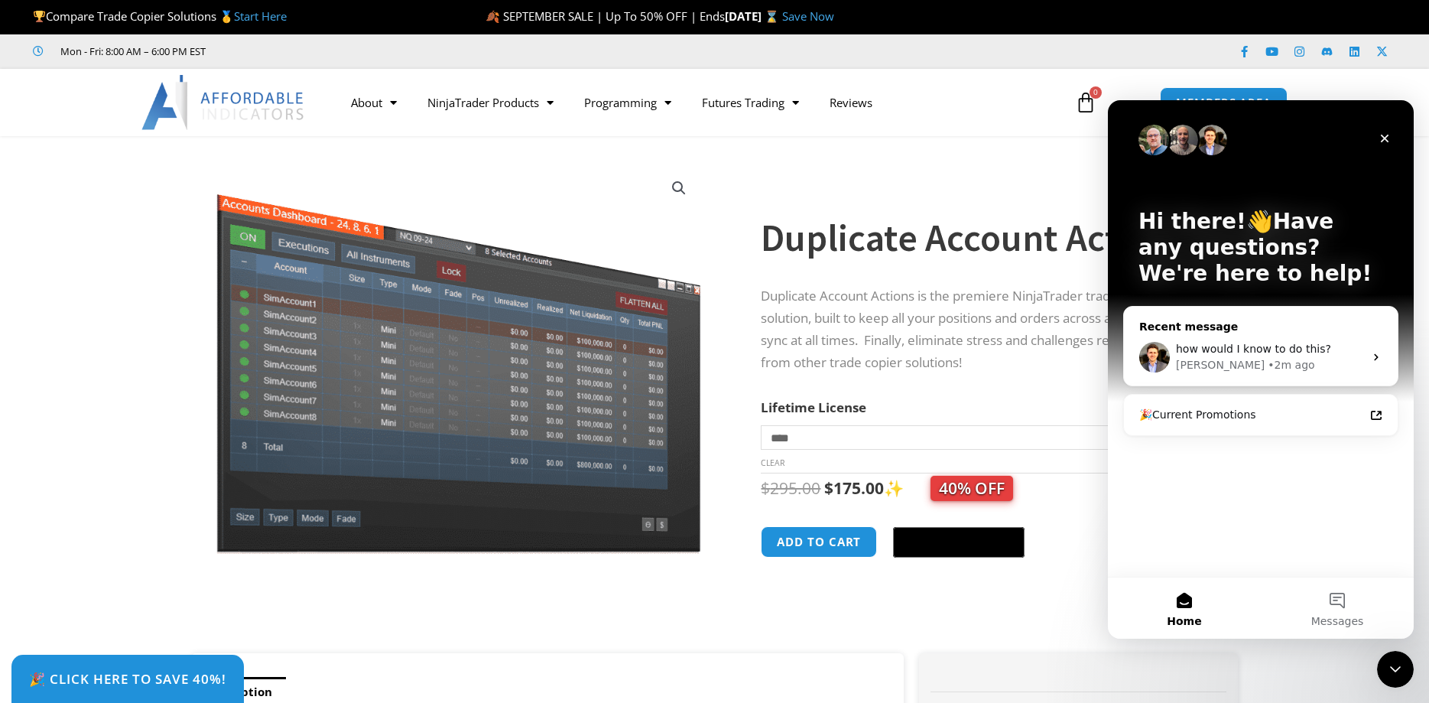
click at [1252, 356] on div "how would I know to do this?" at bounding box center [1270, 349] width 188 height 16
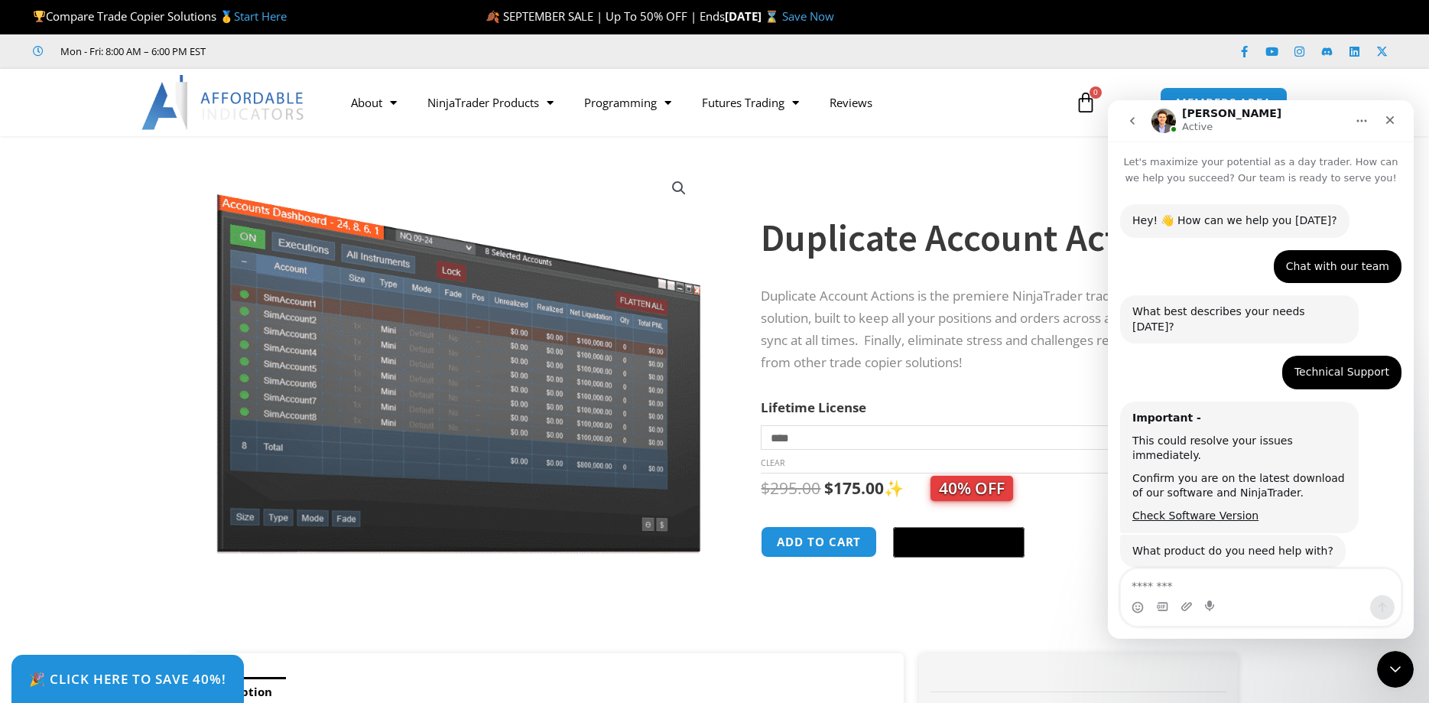
scroll to position [1474, 0]
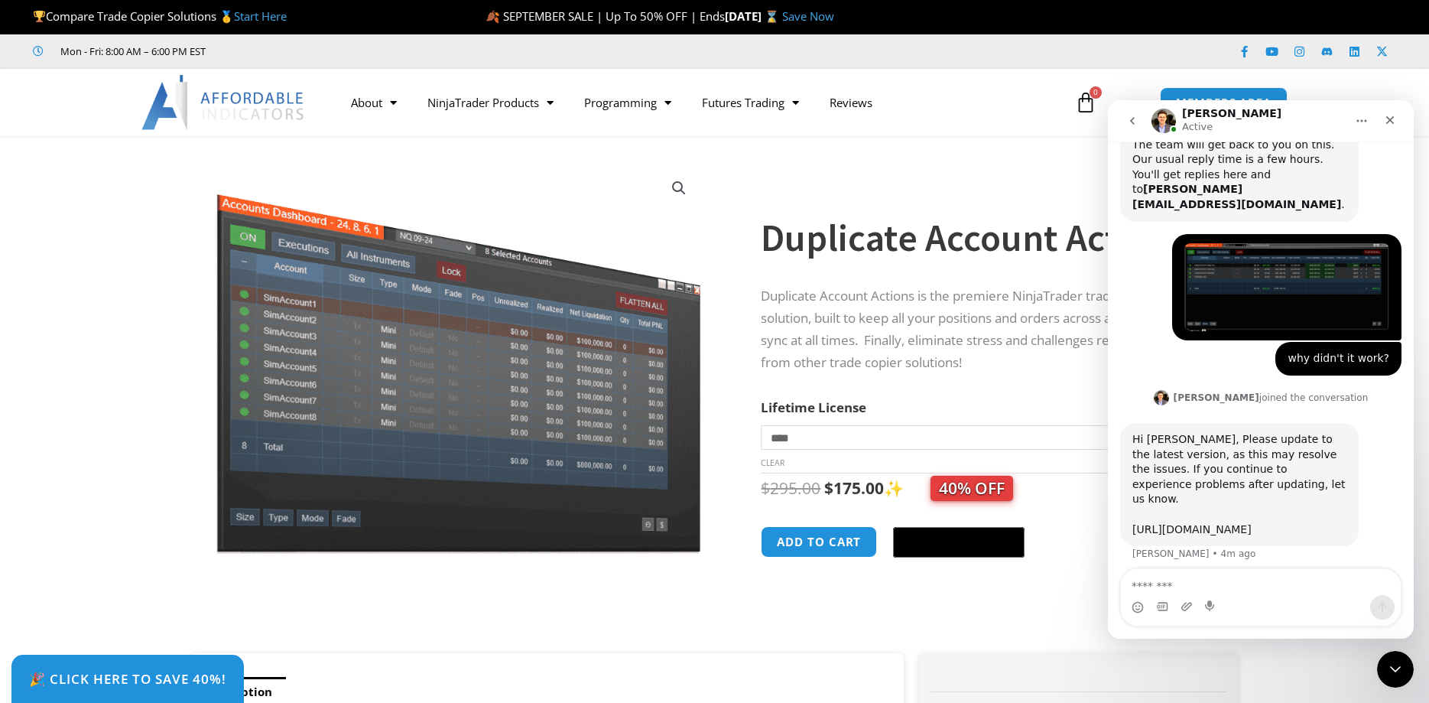
click at [1251, 523] on link "https://affordableindicators.com/members-area/downloads/" at bounding box center [1191, 529] width 119 height 12
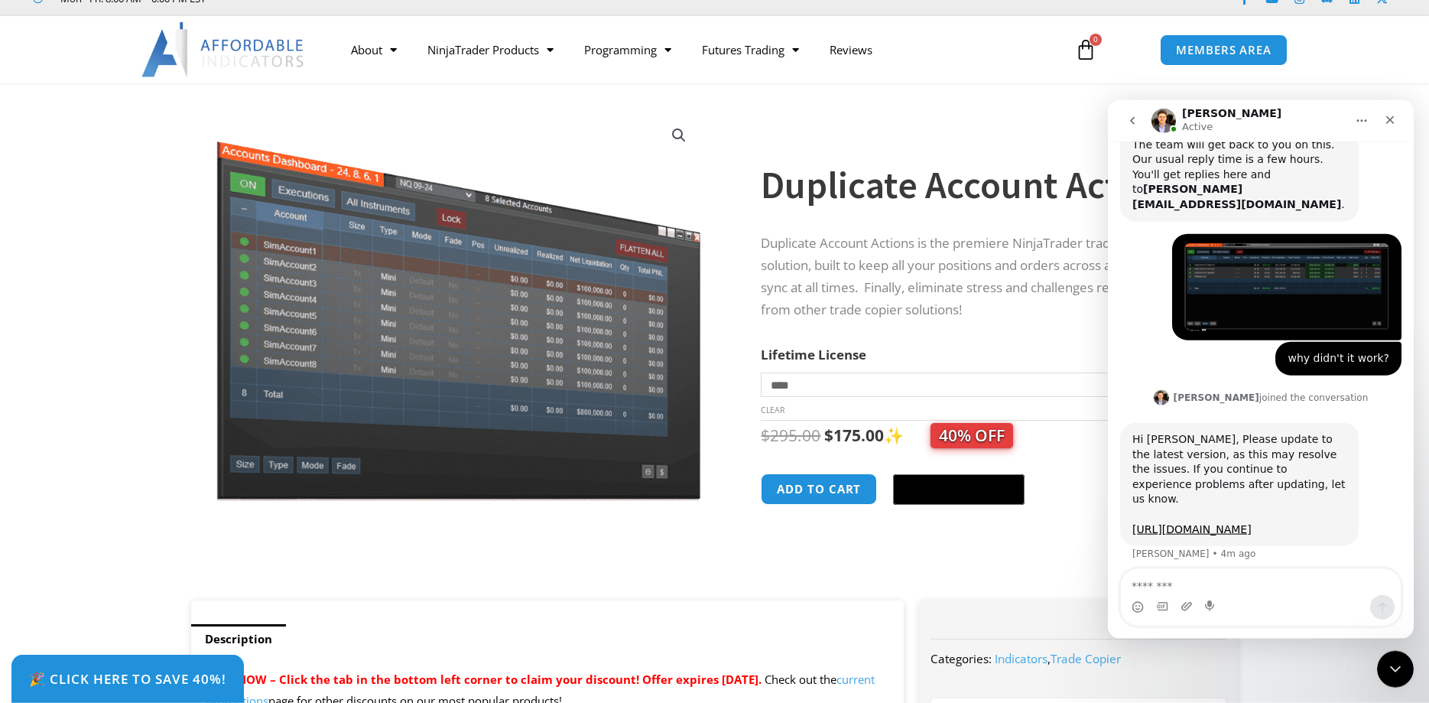
scroll to position [78, 0]
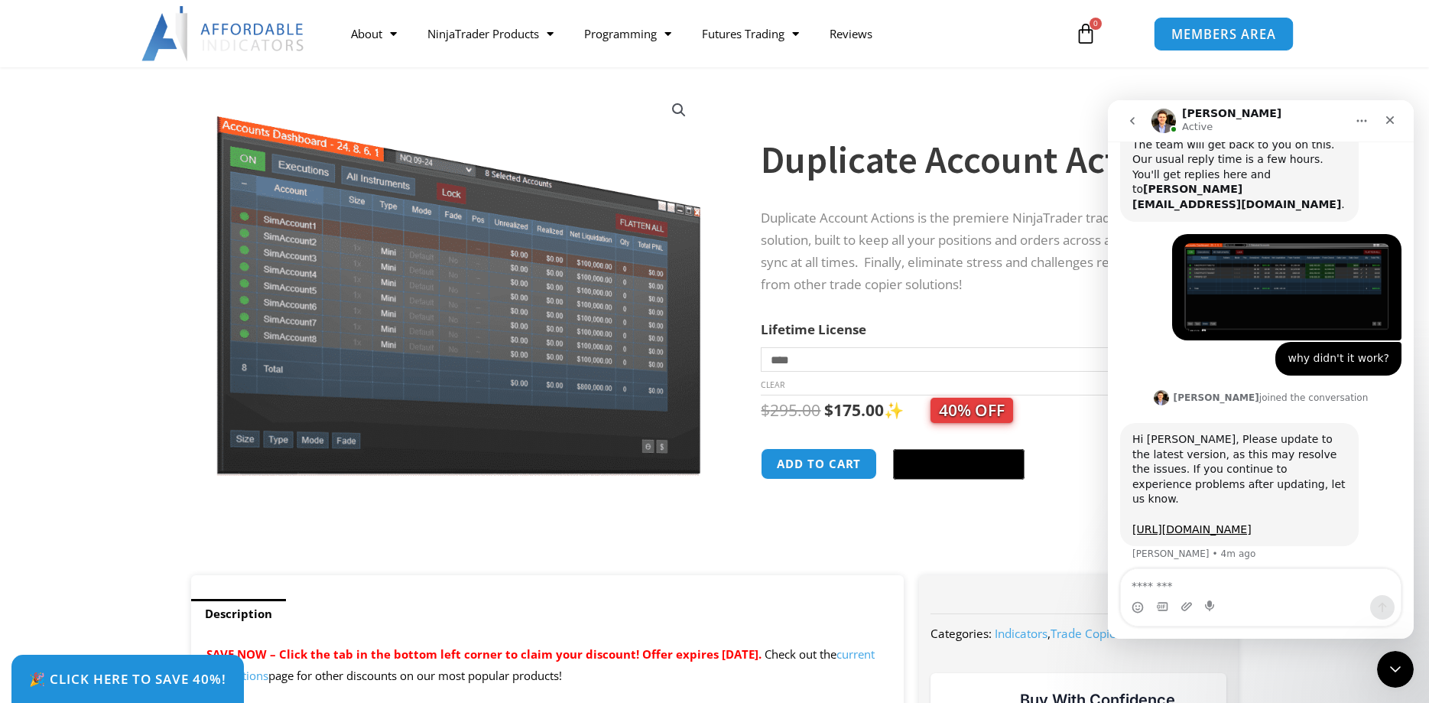
click at [1231, 38] on span "MEMBERS AREA" at bounding box center [1223, 34] width 105 height 13
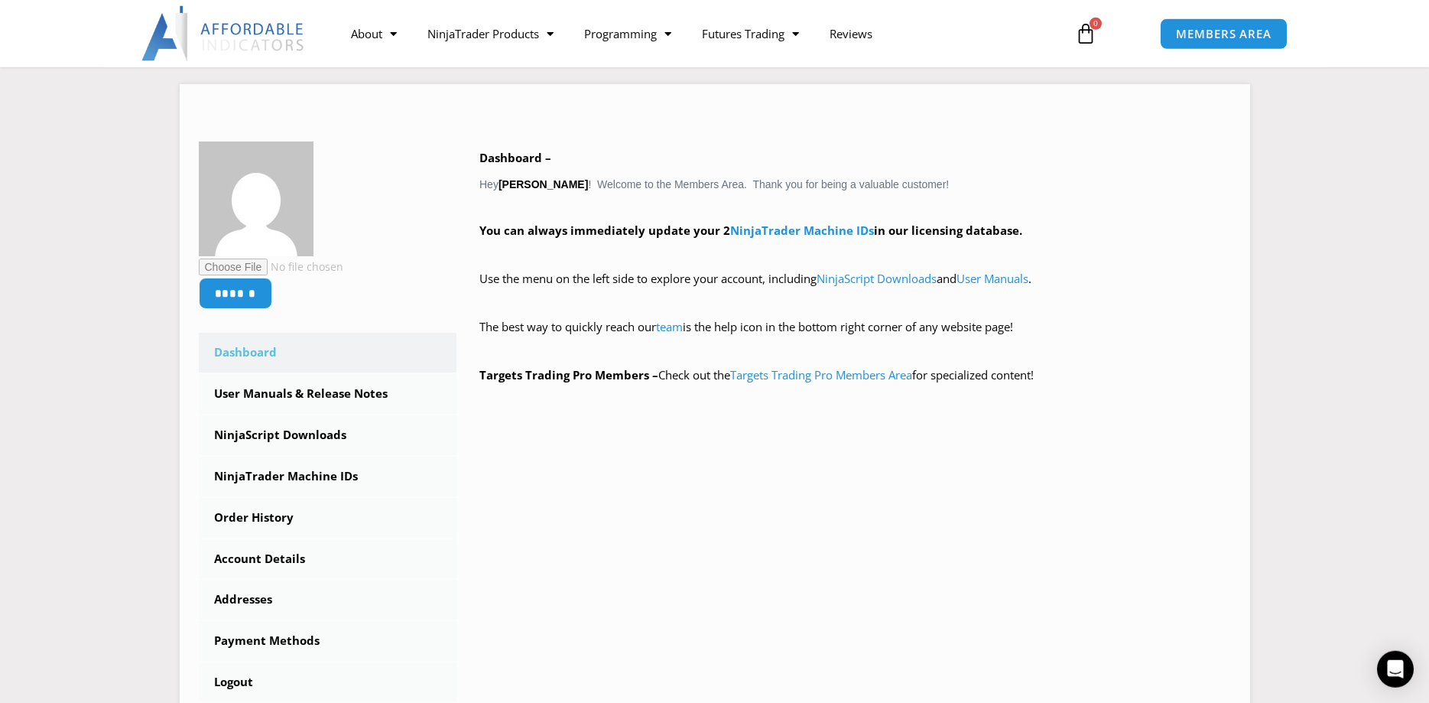
scroll to position [234, 0]
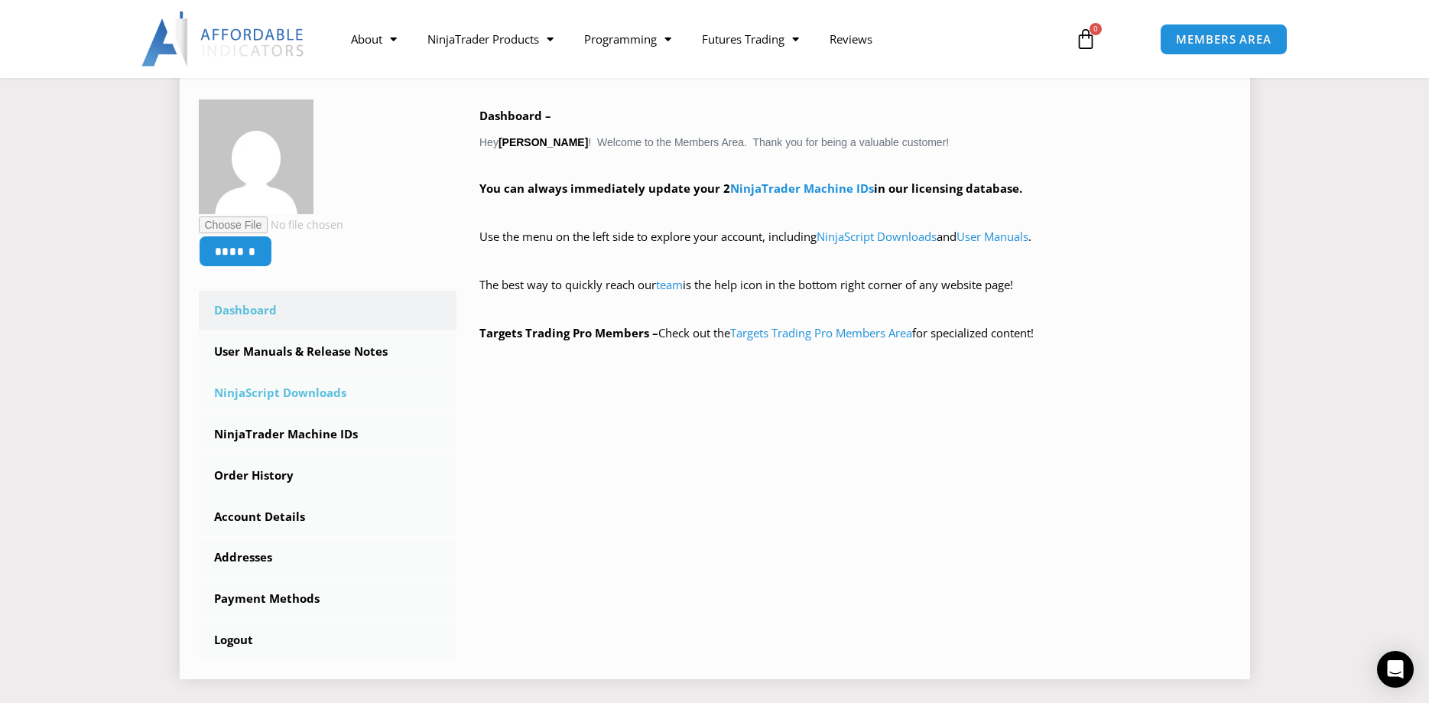
click at [334, 390] on link "NinjaScript Downloads" at bounding box center [328, 393] width 258 height 40
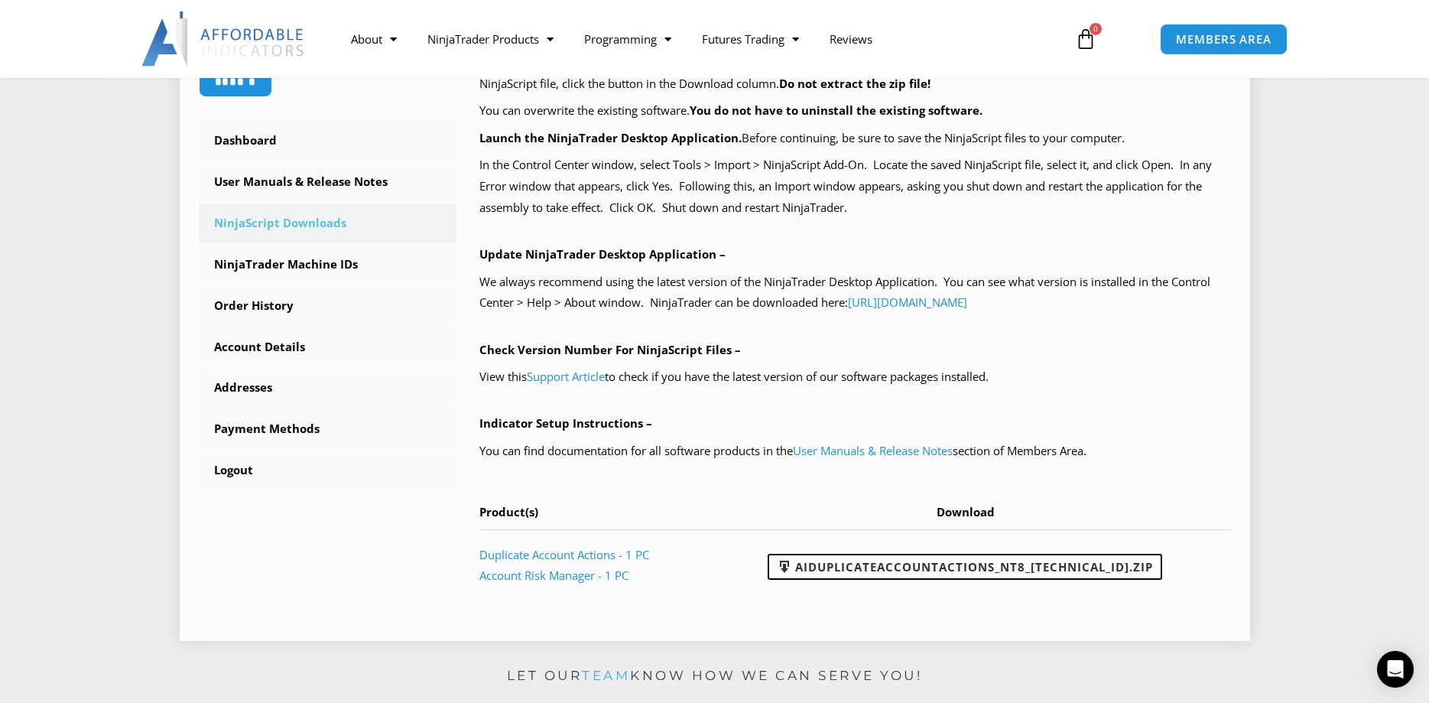
scroll to position [468, 0]
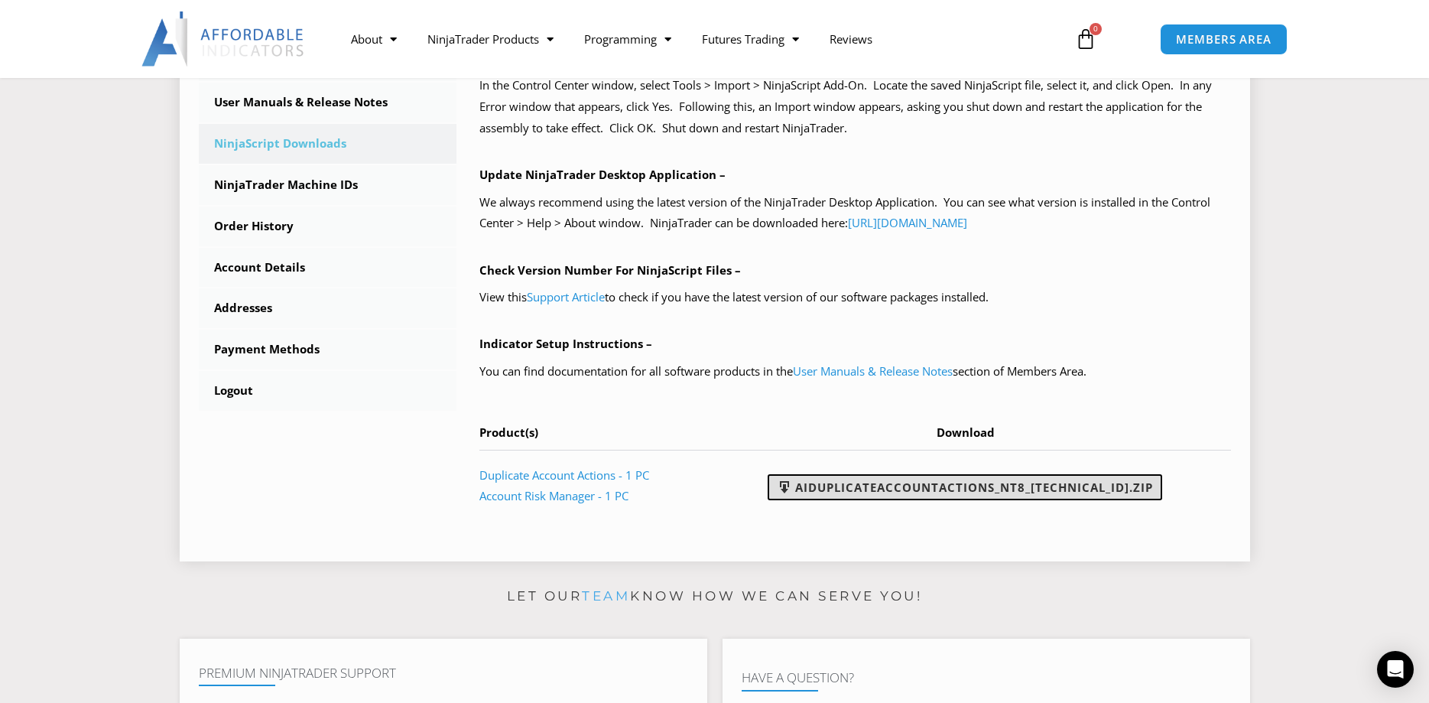
click at [917, 480] on link "AIDuplicateAccountActions_NT8_[TECHNICAL_ID].zip" at bounding box center [964, 487] width 394 height 26
click at [845, 366] on link "User Manuals & Release Notes" at bounding box center [873, 370] width 160 height 15
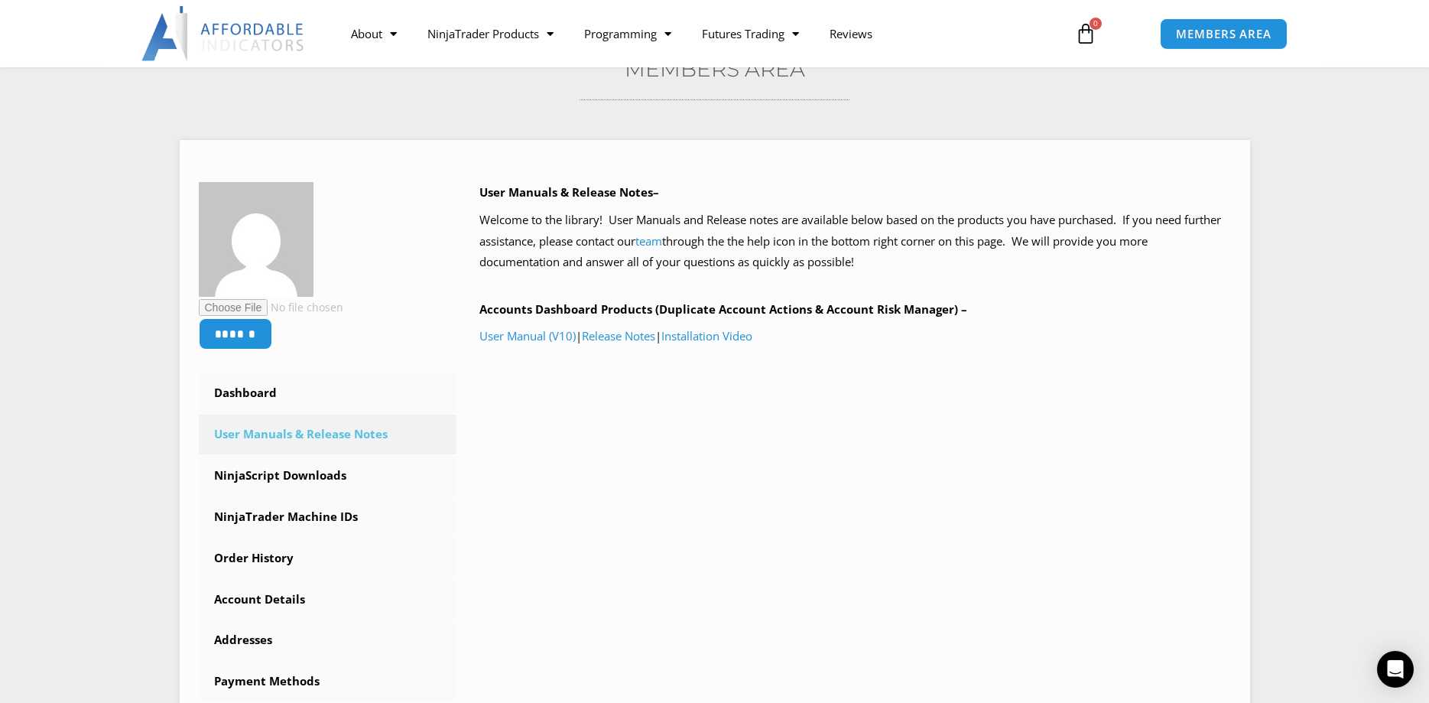
scroll to position [156, 0]
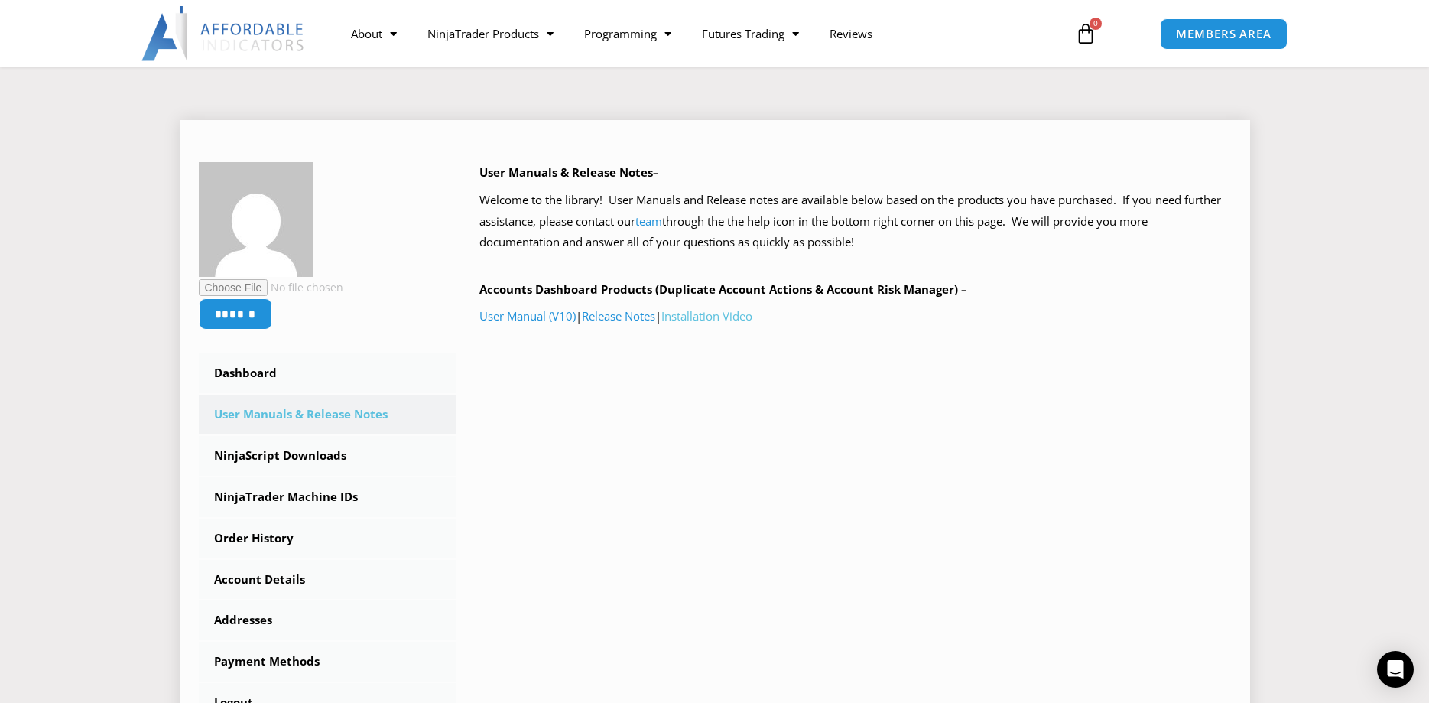
click at [751, 317] on link "Installation Video" at bounding box center [706, 315] width 91 height 15
click at [1392, 670] on icon "Open Intercom Messenger" at bounding box center [1395, 669] width 18 height 20
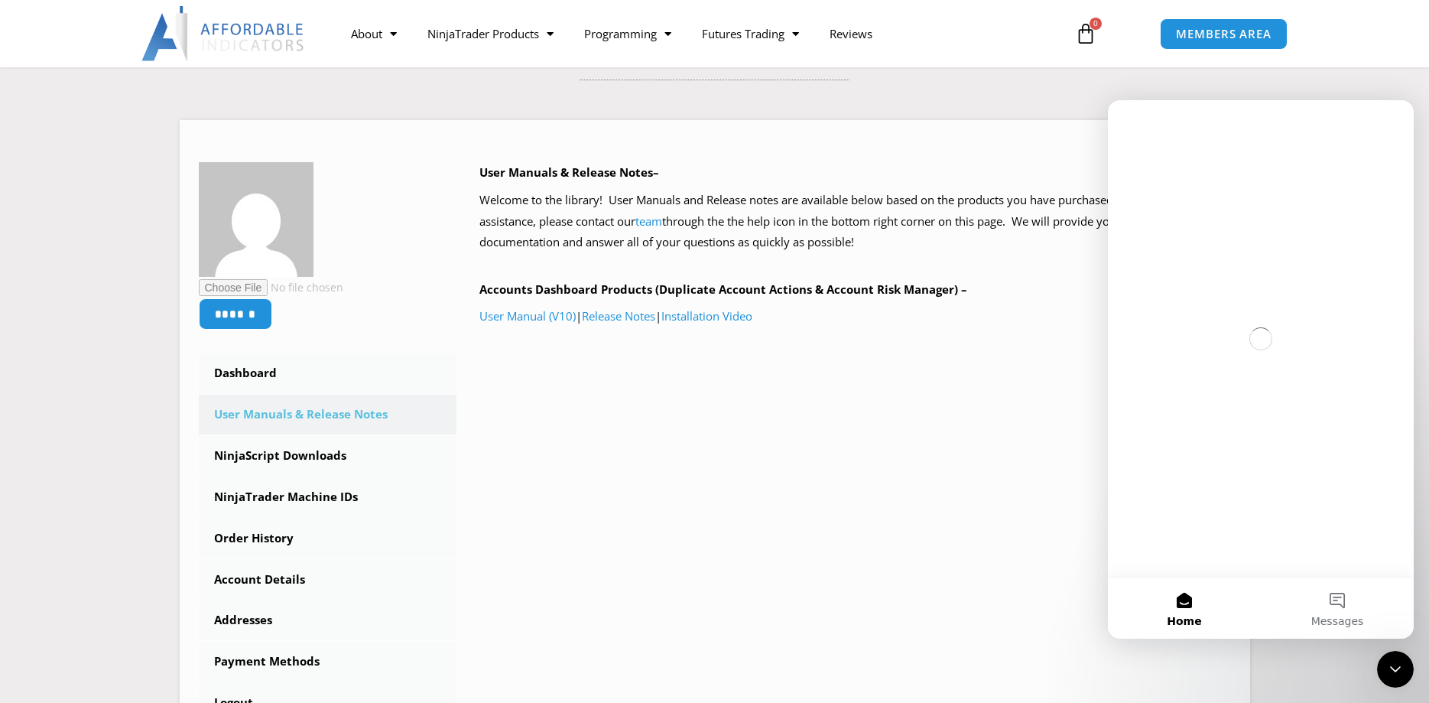
scroll to position [0, 0]
click at [1341, 608] on button "Messages" at bounding box center [1337, 607] width 153 height 61
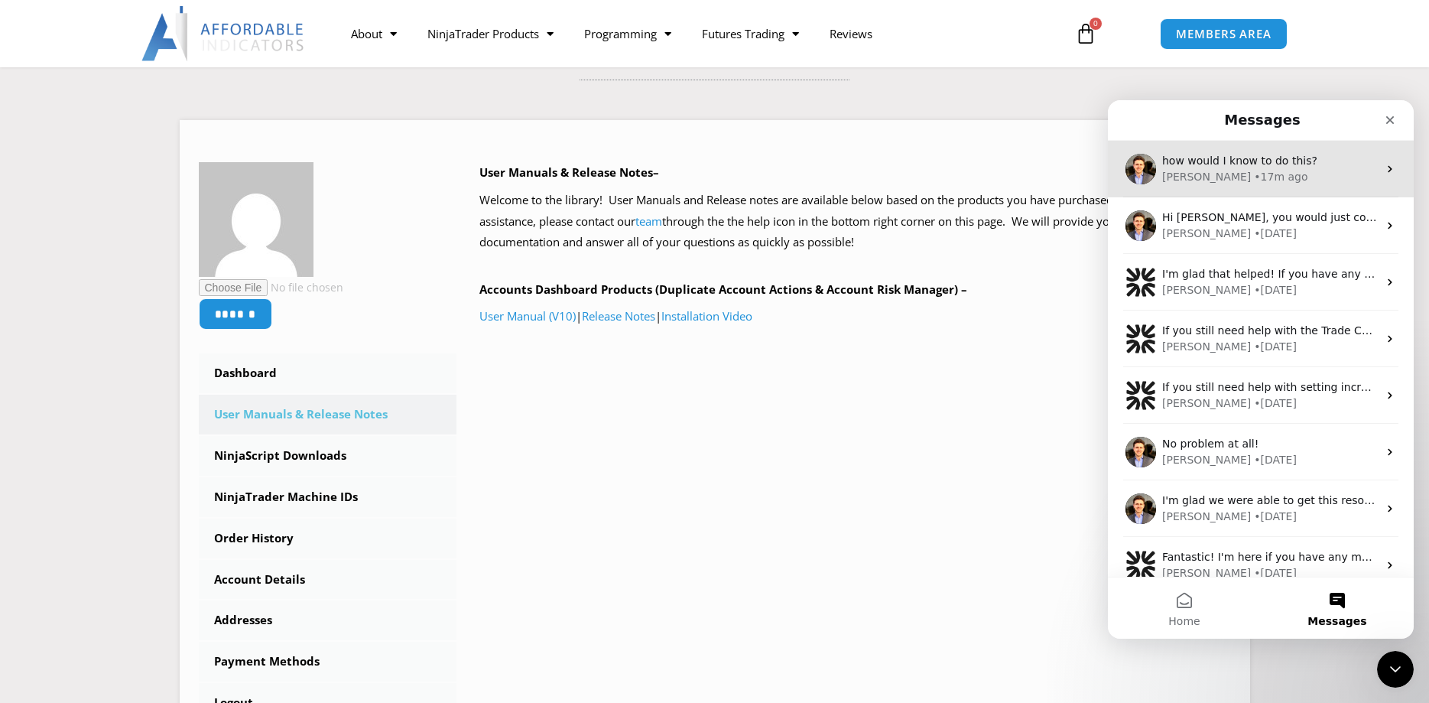
click at [1254, 178] on div "• 17m ago" at bounding box center [1281, 177] width 54 height 16
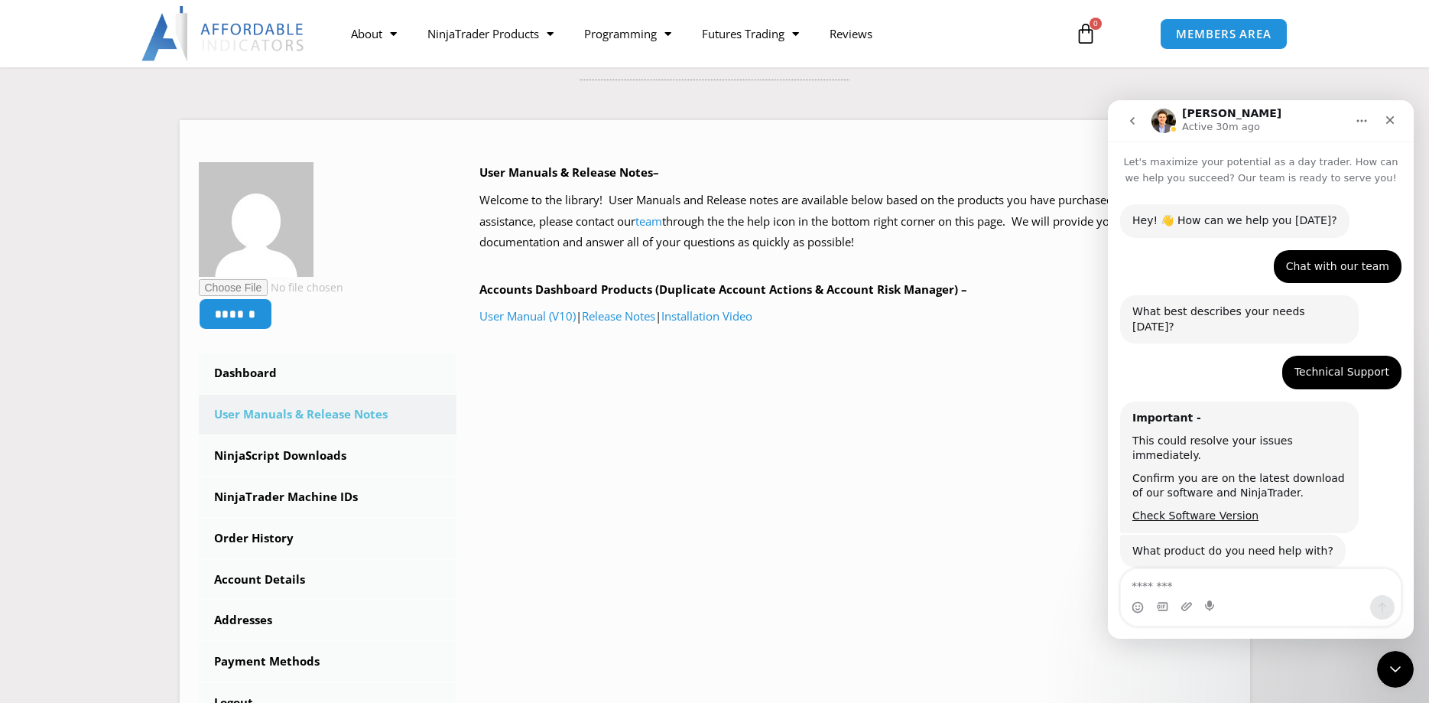
scroll to position [1474, 0]
